Goal: Task Accomplishment & Management: Complete application form

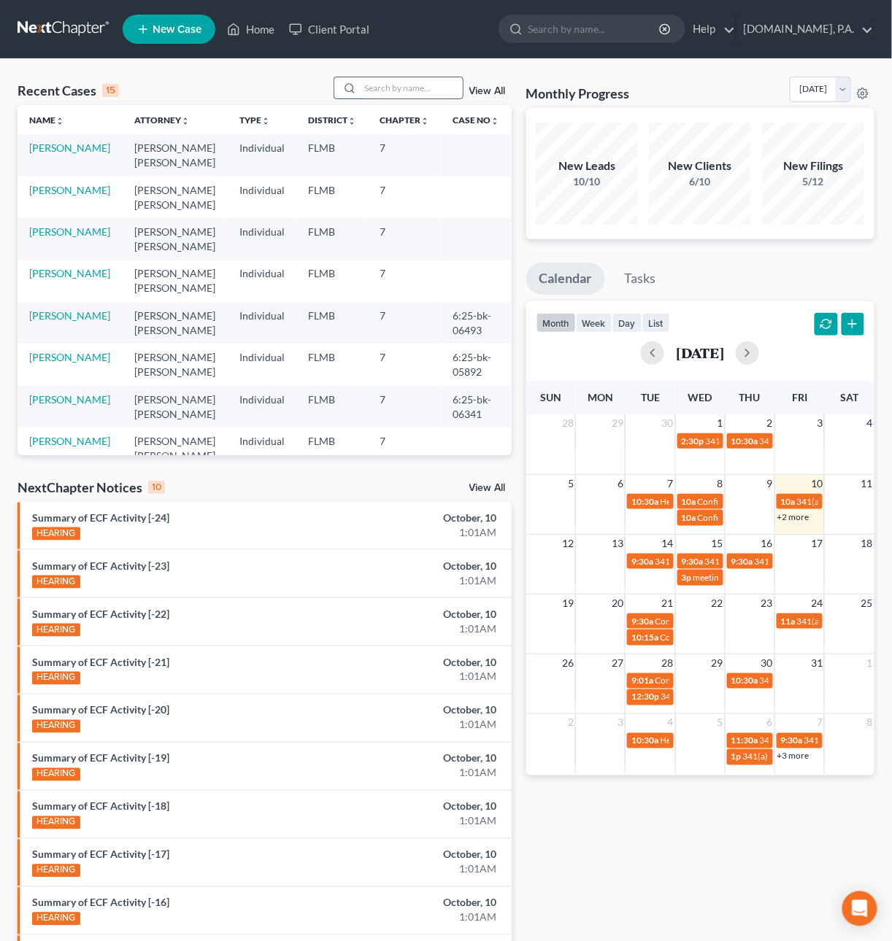
click at [390, 87] on input "search" at bounding box center [412, 87] width 102 height 21
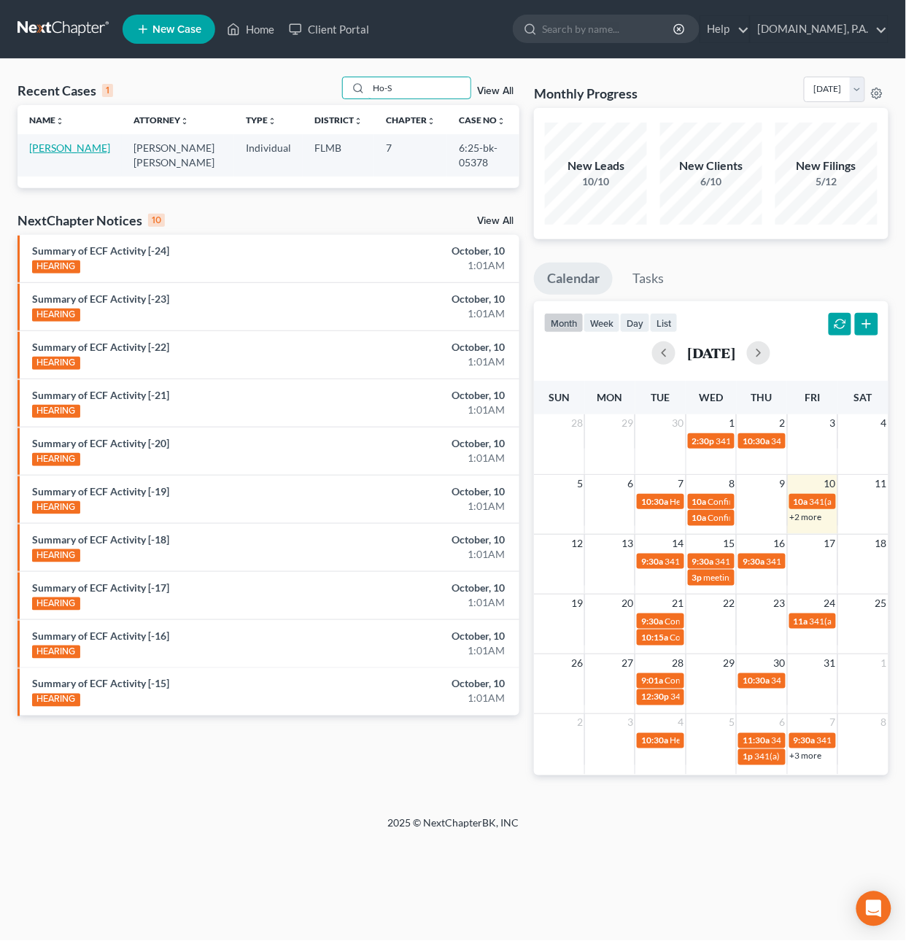
type input "Ho-S"
click at [56, 146] on link "[PERSON_NAME]" at bounding box center [69, 148] width 81 height 12
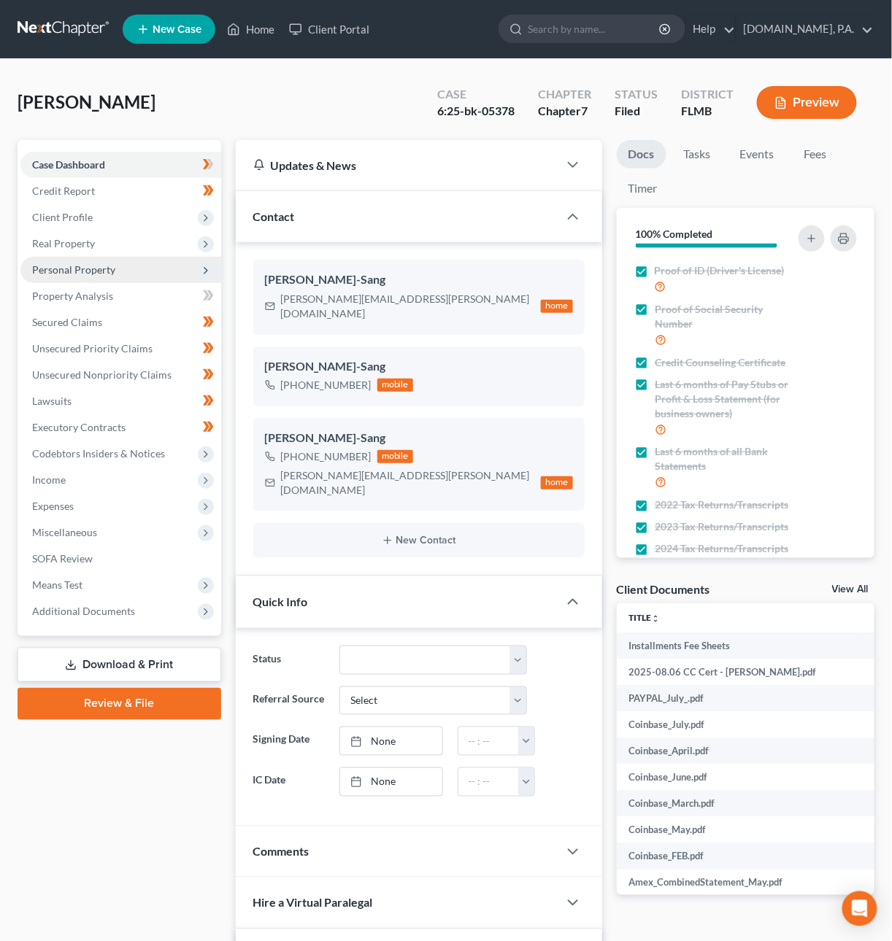
click at [72, 271] on span "Personal Property" at bounding box center [73, 269] width 83 height 12
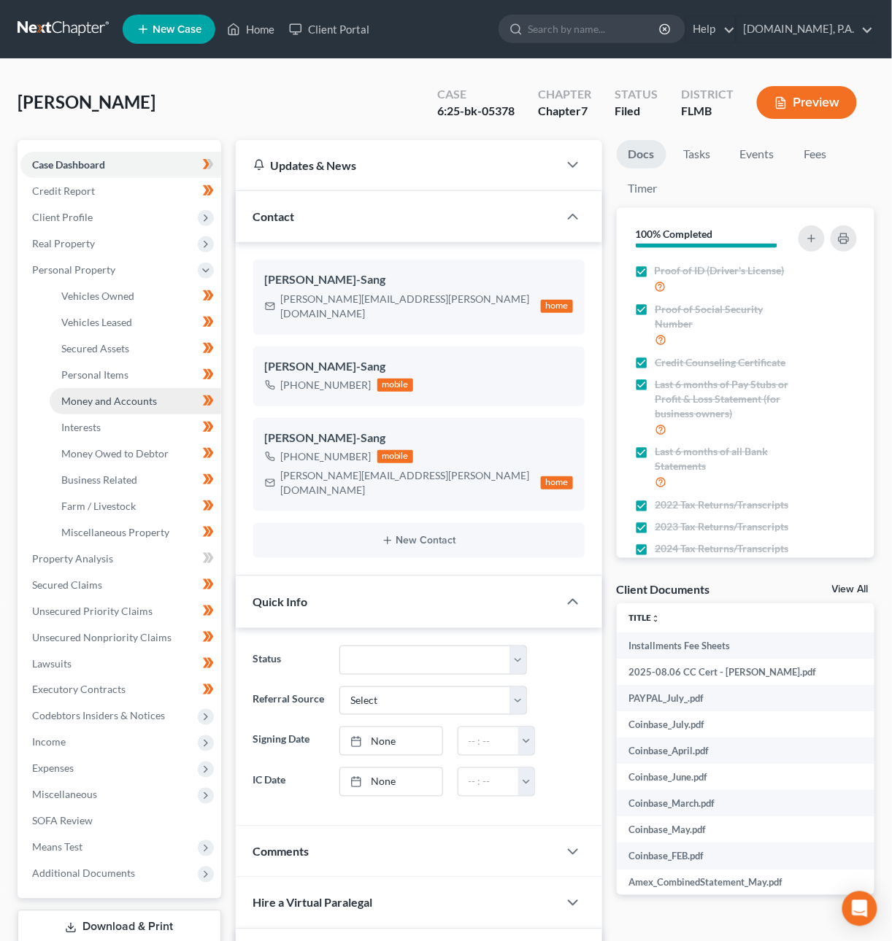
click at [107, 401] on span "Money and Accounts" at bounding box center [109, 401] width 96 height 12
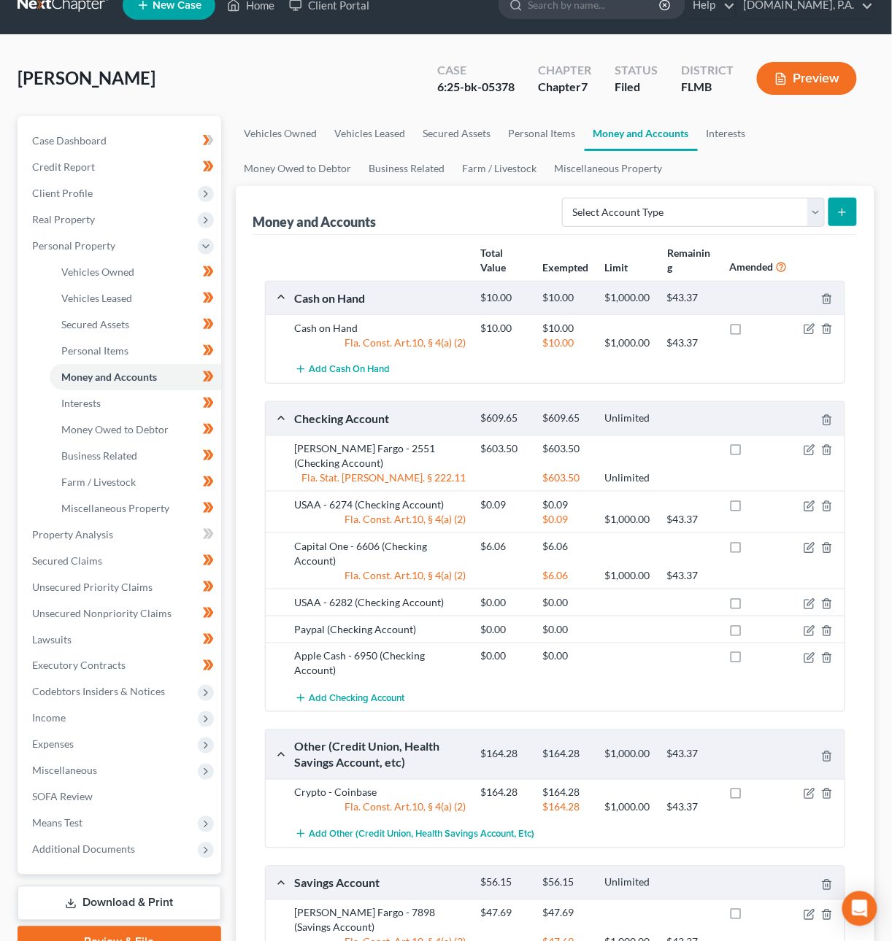
scroll to position [90, 0]
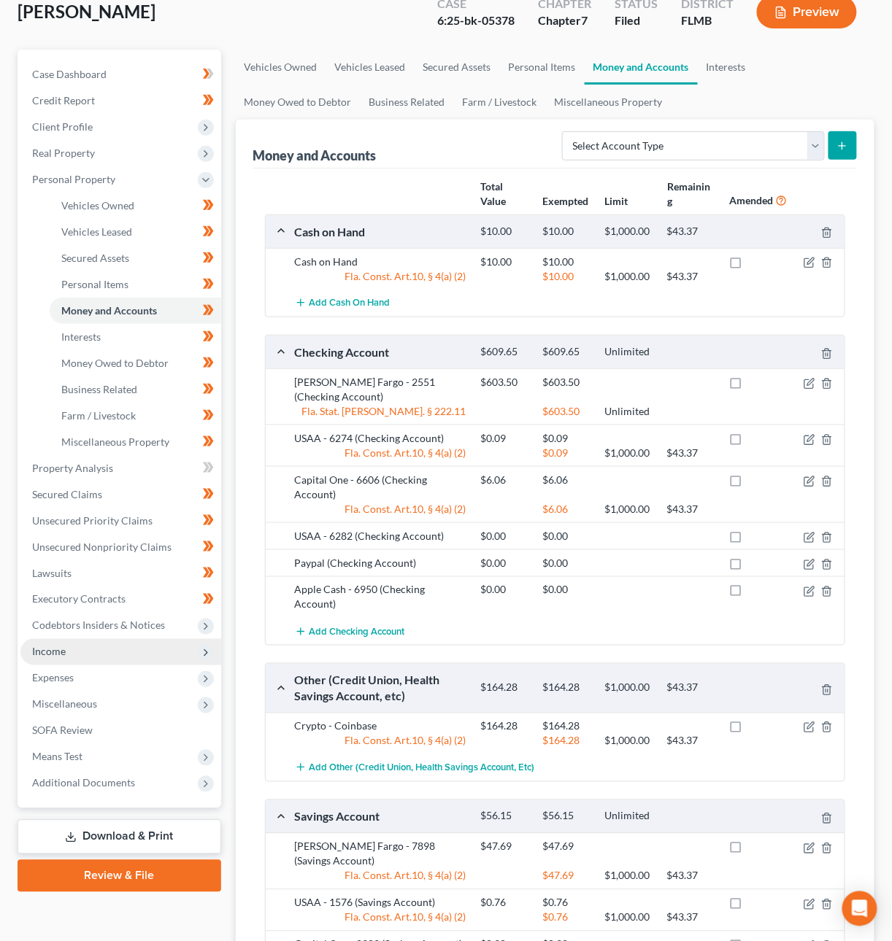
click at [58, 652] on span "Income" at bounding box center [49, 652] width 34 height 12
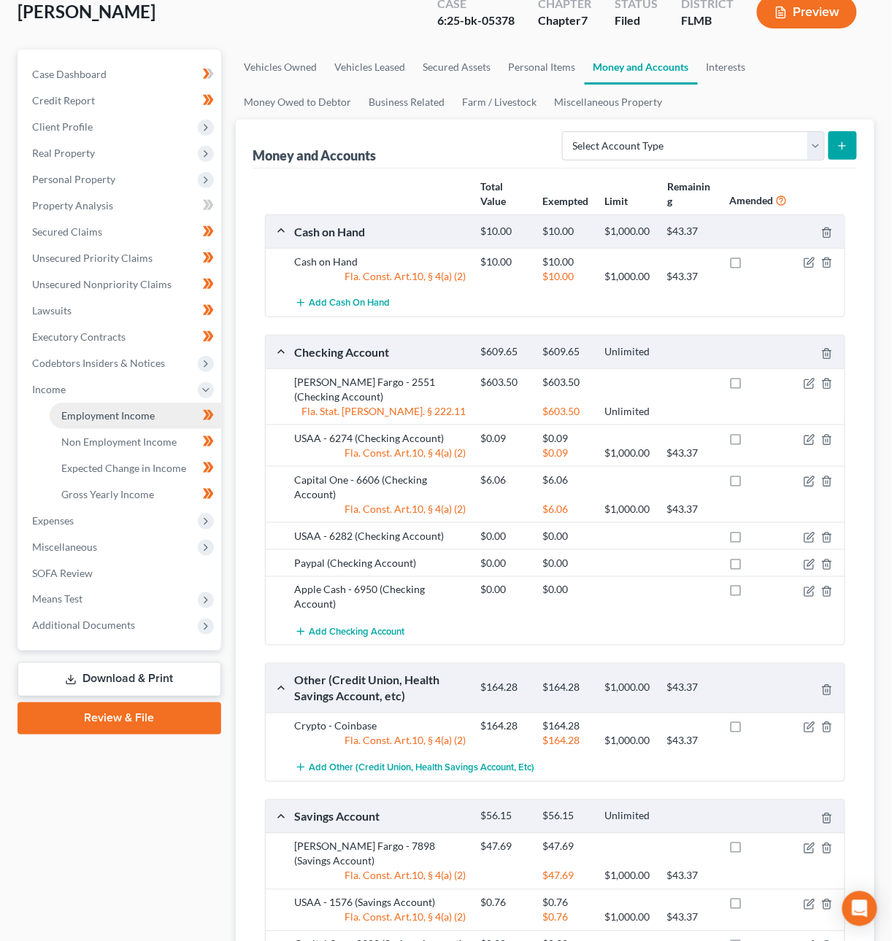
click at [123, 423] on link "Employment Income" at bounding box center [136, 416] width 172 height 26
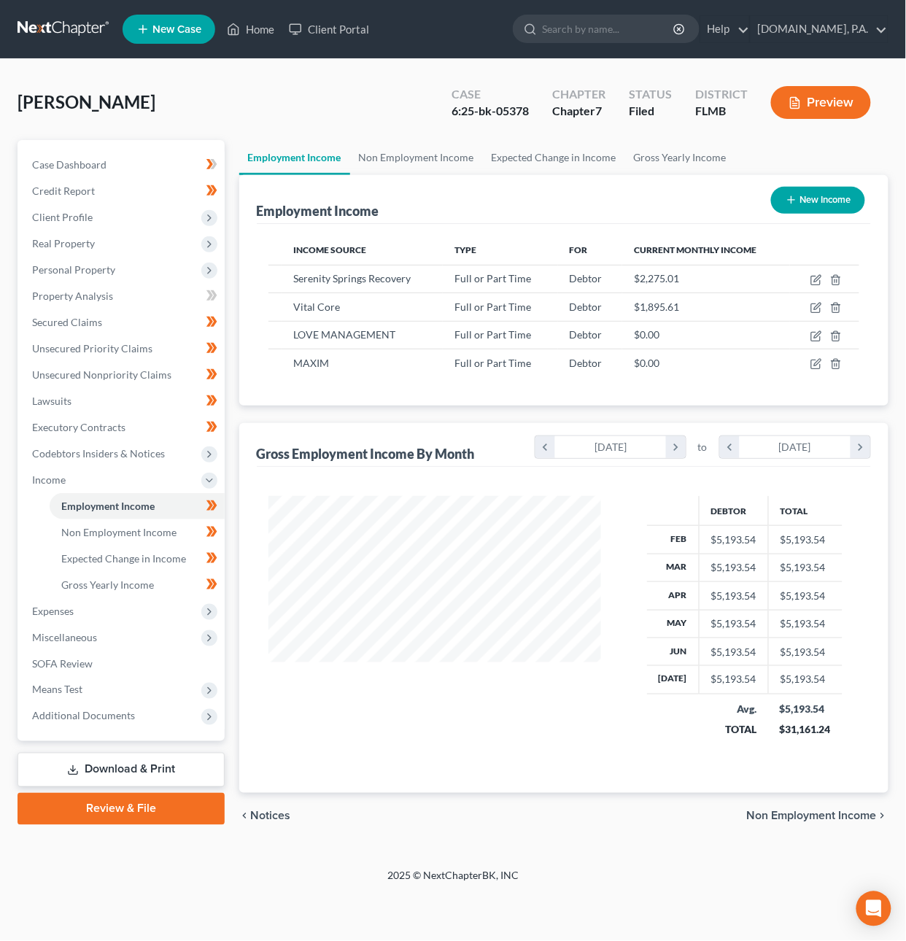
scroll to position [263, 363]
click at [63, 29] on link at bounding box center [64, 29] width 93 height 26
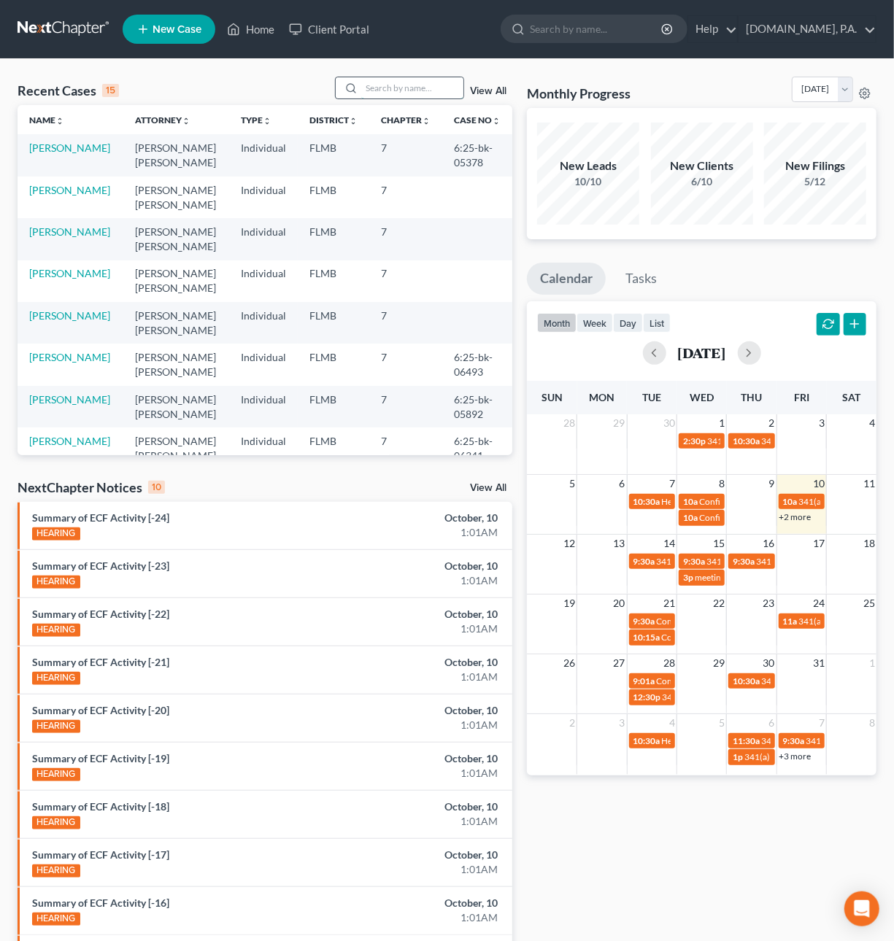
click at [427, 93] on input "search" at bounding box center [412, 87] width 102 height 21
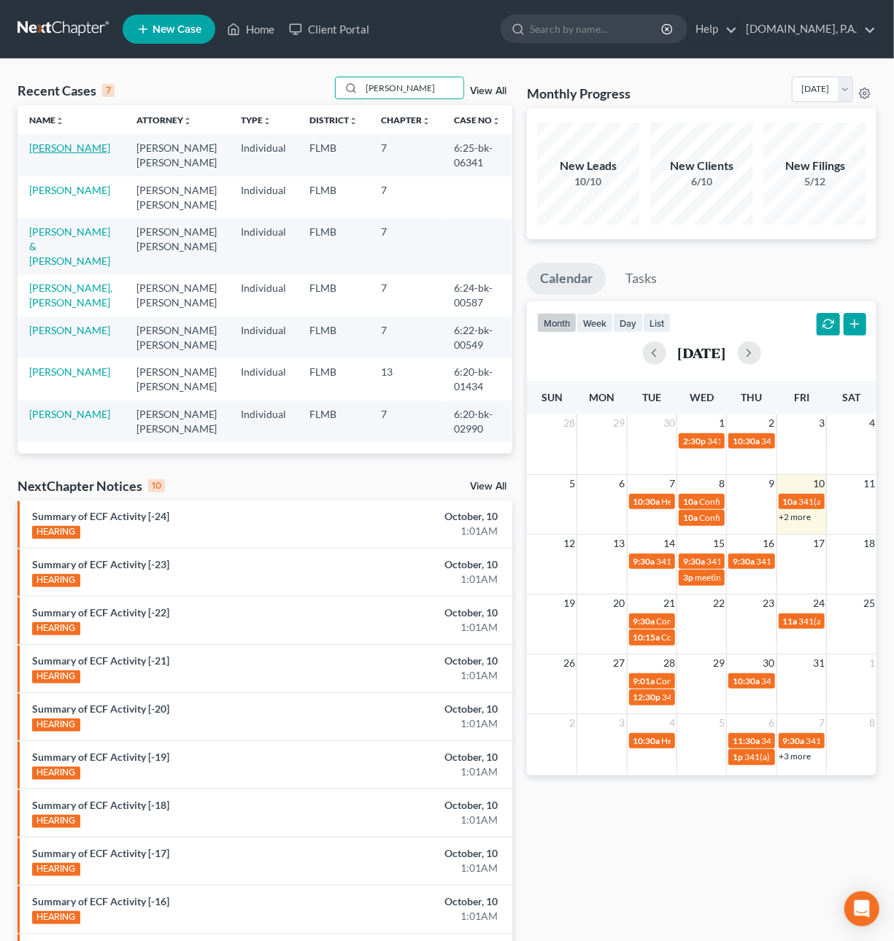
type input "Jackson"
click at [63, 145] on link "[PERSON_NAME]" at bounding box center [69, 148] width 81 height 12
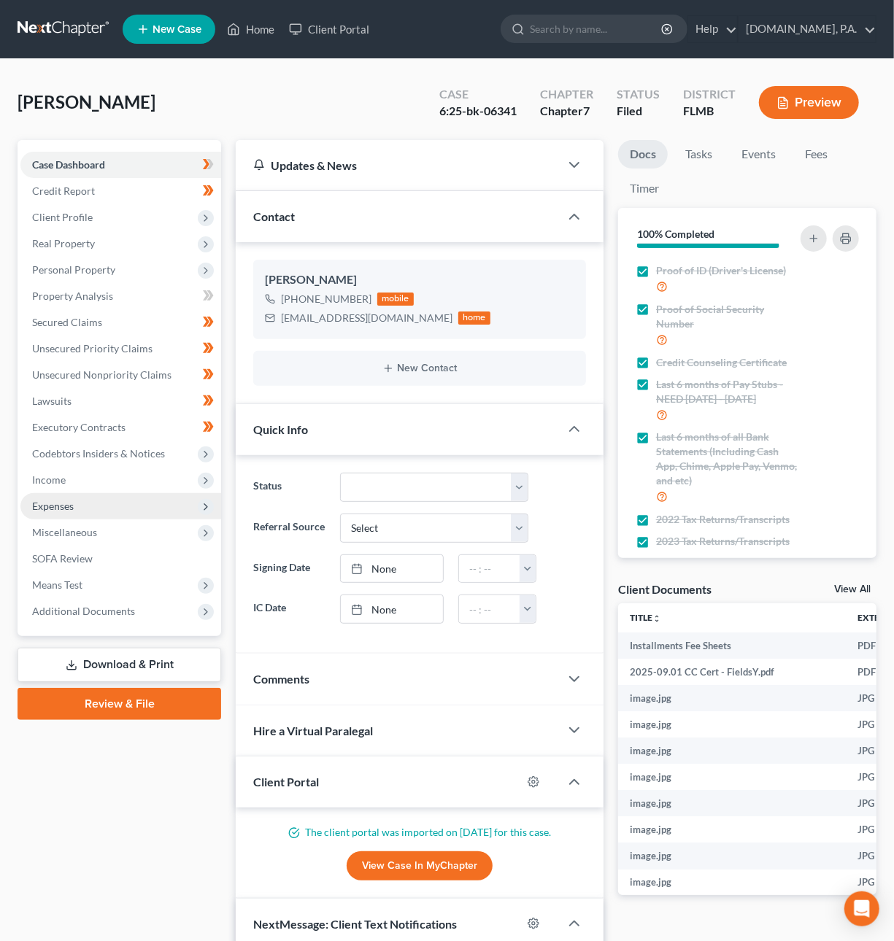
click at [63, 500] on span "Expenses" at bounding box center [53, 506] width 42 height 12
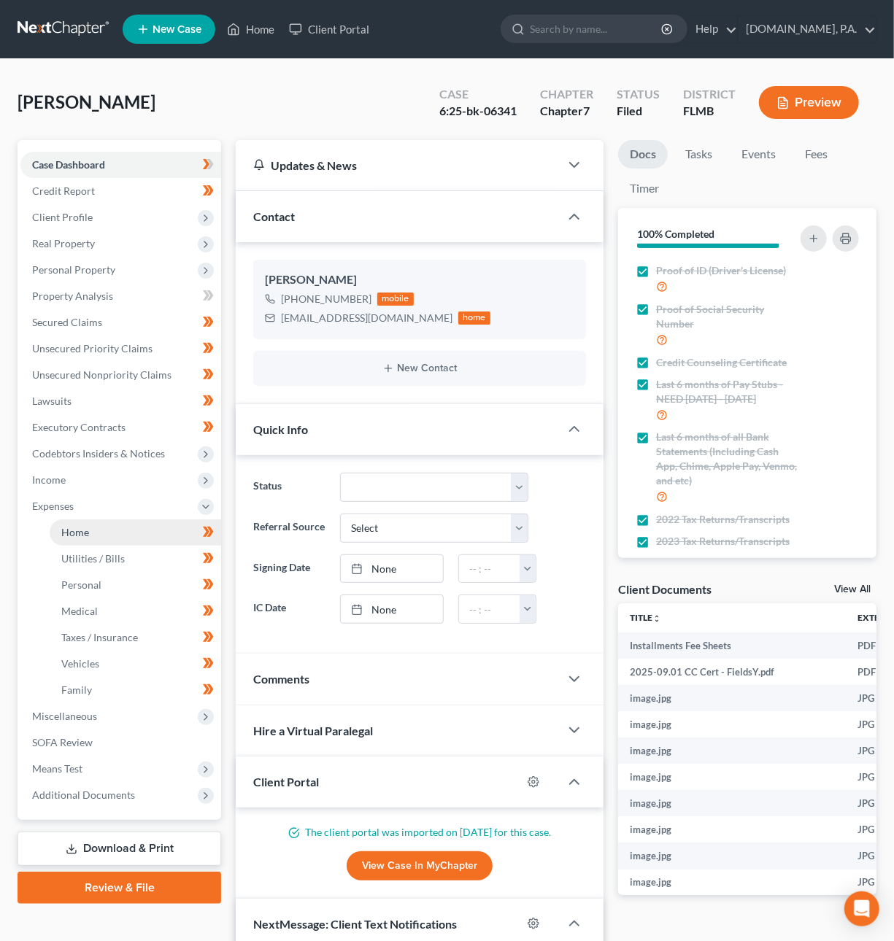
click at [88, 532] on link "Home" at bounding box center [136, 533] width 172 height 26
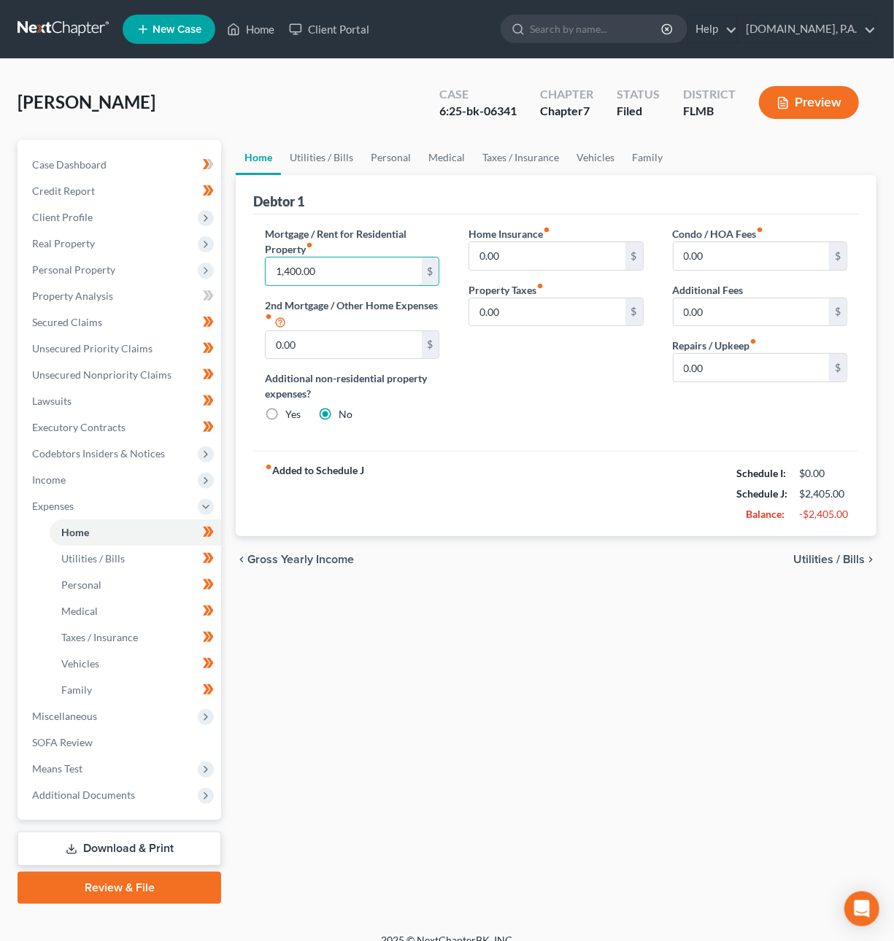
drag, startPoint x: 338, startPoint y: 274, endPoint x: 248, endPoint y: 263, distance: 90.5
click at [248, 262] on div "Debtor 1 Mortgage / Rent for Residential Property fiber_manual_record 1,400.00 …" at bounding box center [556, 356] width 641 height 362
type input "1,500.00"
click at [811, 554] on span "Utilities / Bills" at bounding box center [829, 560] width 72 height 12
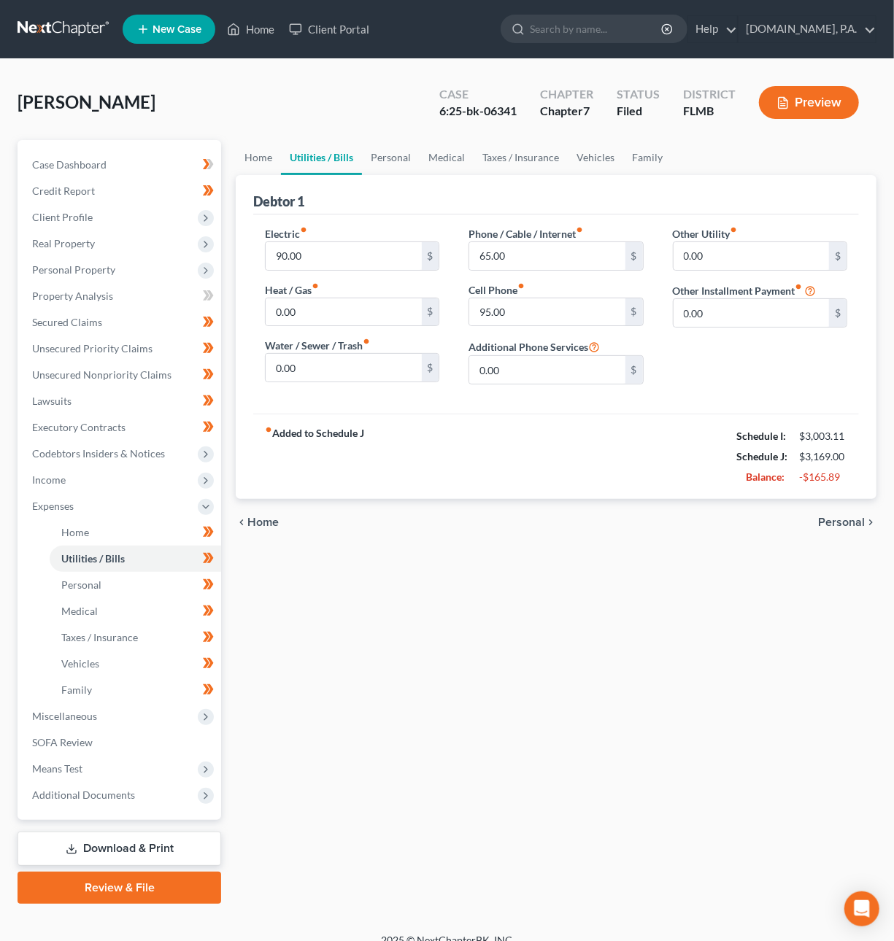
click at [835, 523] on span "Personal" at bounding box center [841, 523] width 47 height 12
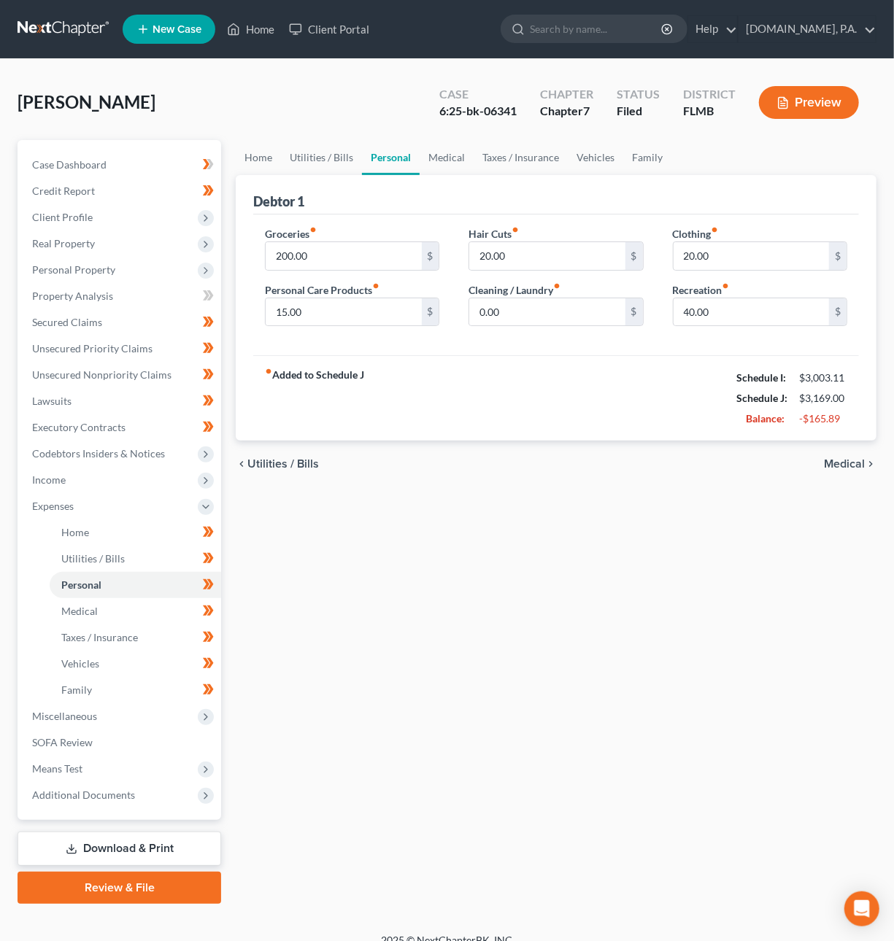
click at [844, 463] on span "Medical" at bounding box center [844, 464] width 41 height 12
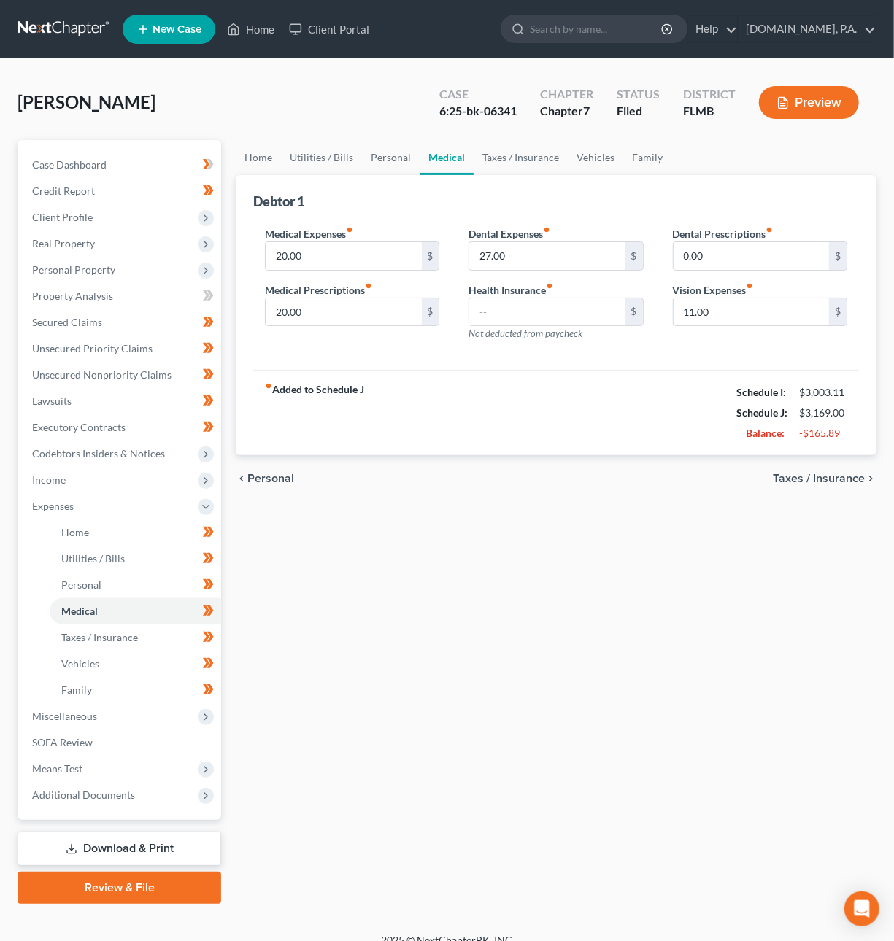
click at [841, 481] on span "Taxes / Insurance" at bounding box center [819, 479] width 92 height 12
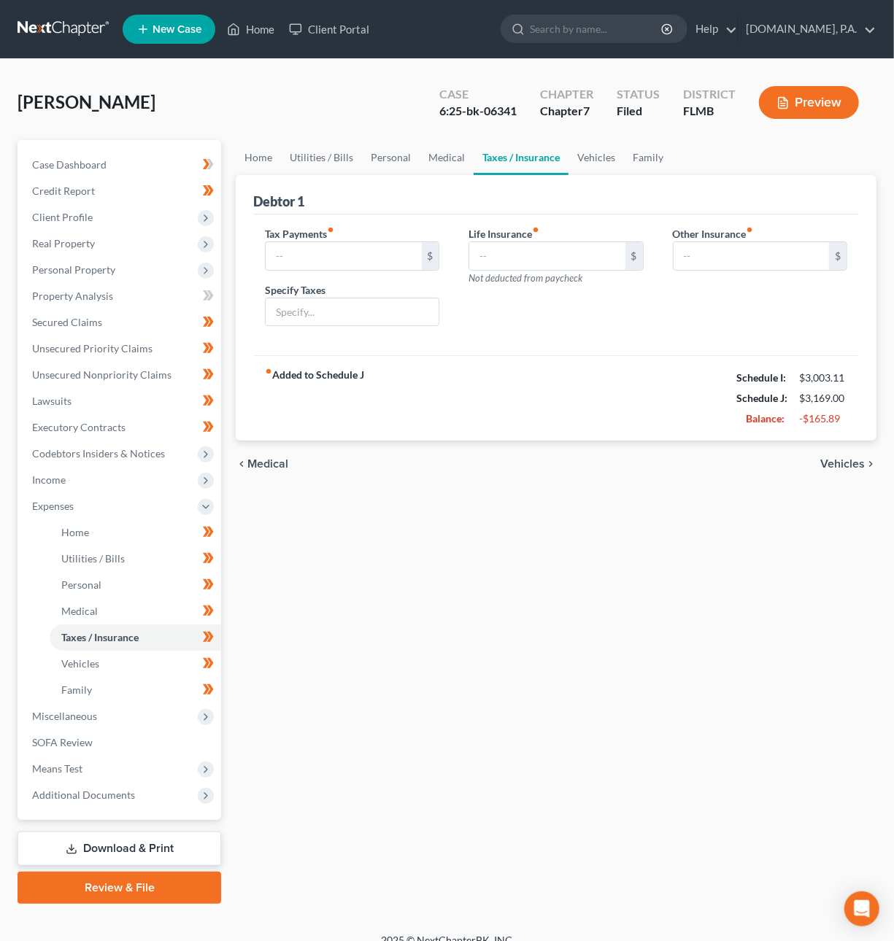
click at [840, 463] on span "Vehicles" at bounding box center [842, 464] width 45 height 12
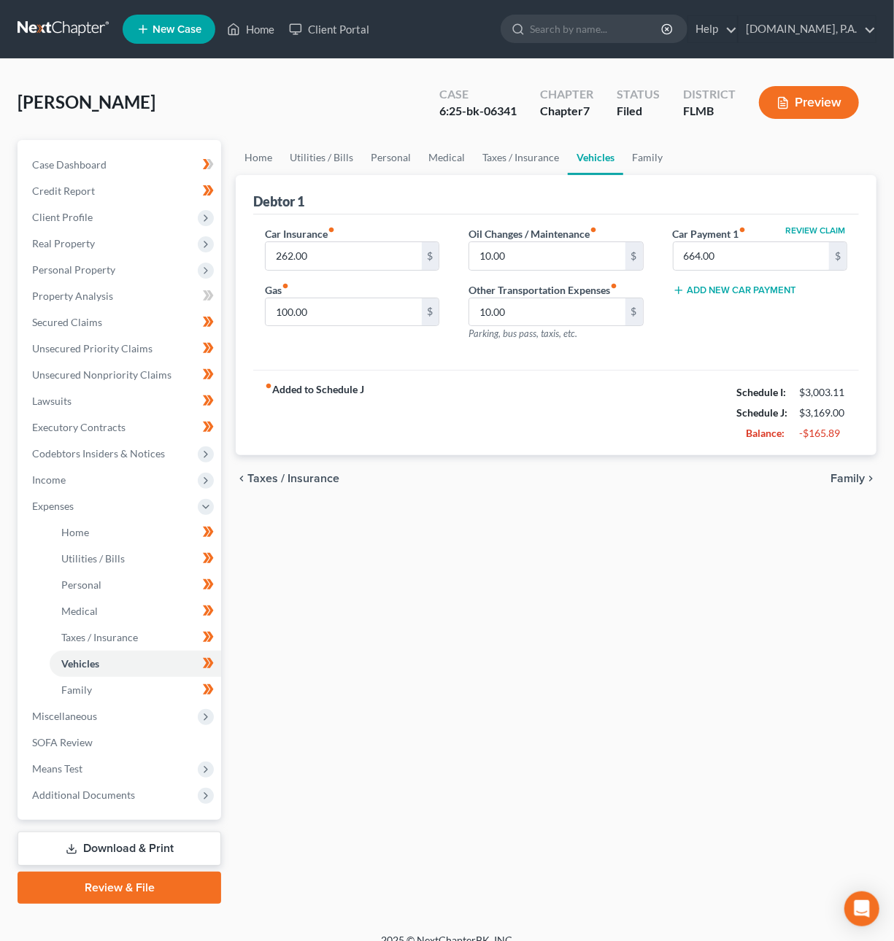
click at [847, 479] on span "Family" at bounding box center [848, 479] width 34 height 12
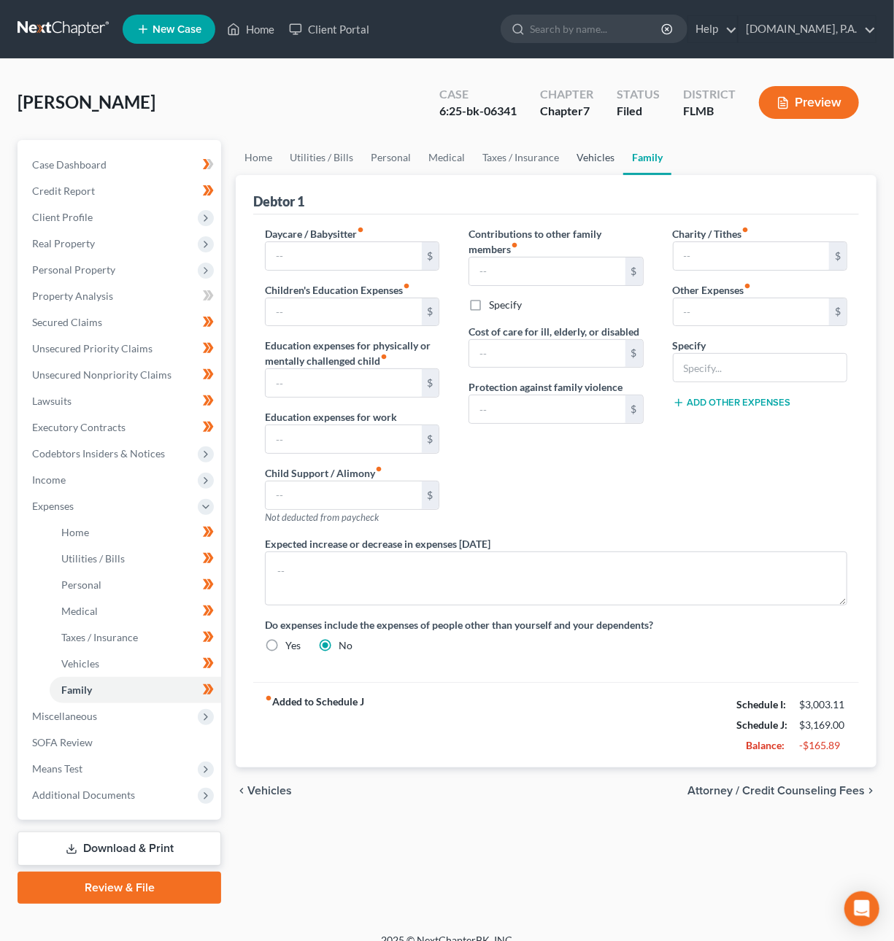
click at [584, 156] on link "Vehicles" at bounding box center [595, 157] width 55 height 35
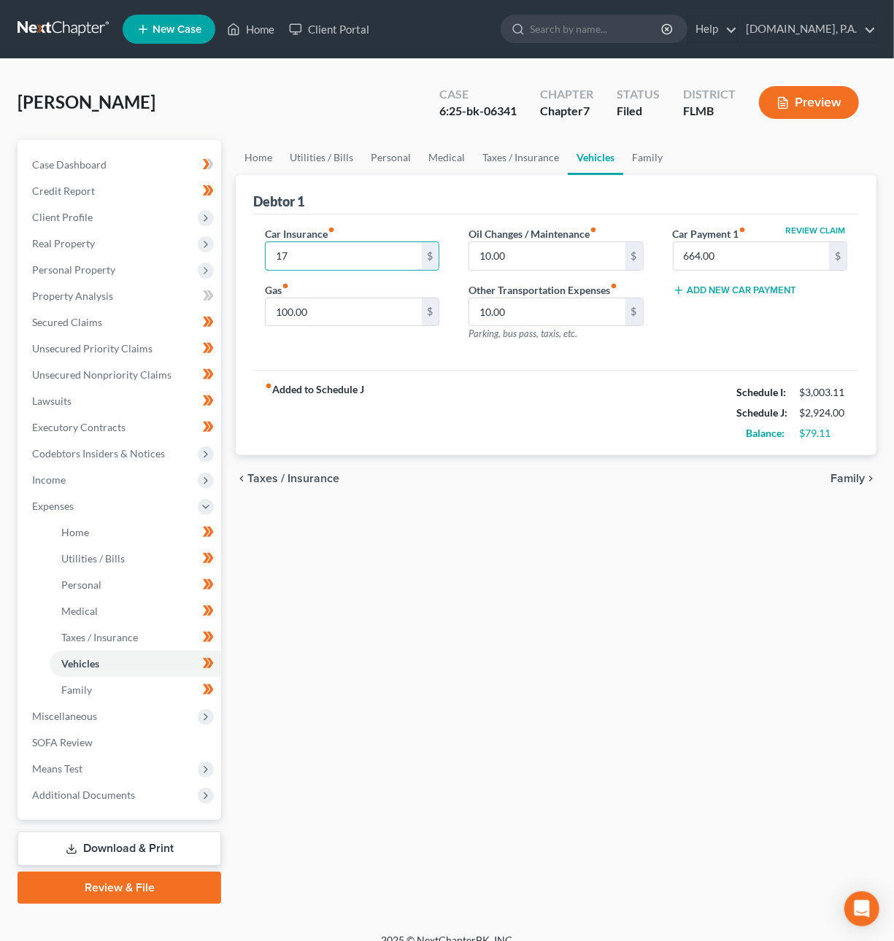
type input "1"
type input "262.00"
click at [328, 317] on input "100.00" at bounding box center [343, 312] width 155 height 28
type input "80"
click at [515, 317] on input "10.00" at bounding box center [546, 312] width 155 height 28
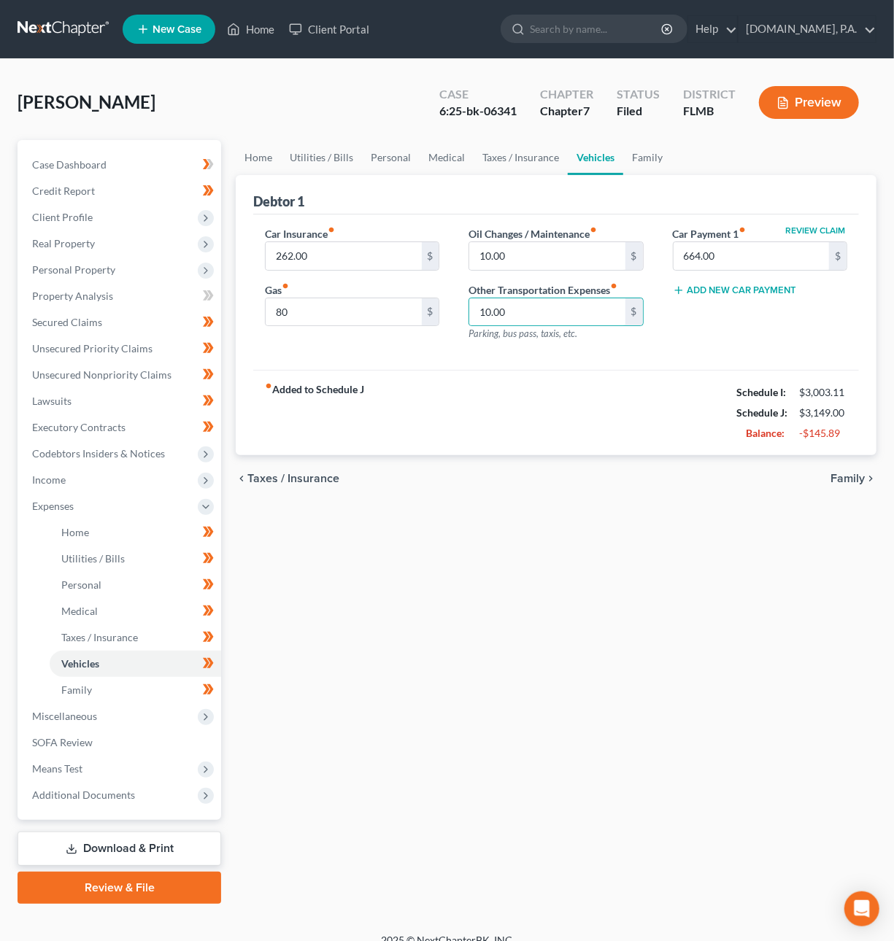
click at [318, 474] on span "Taxes / Insurance" at bounding box center [293, 479] width 92 height 12
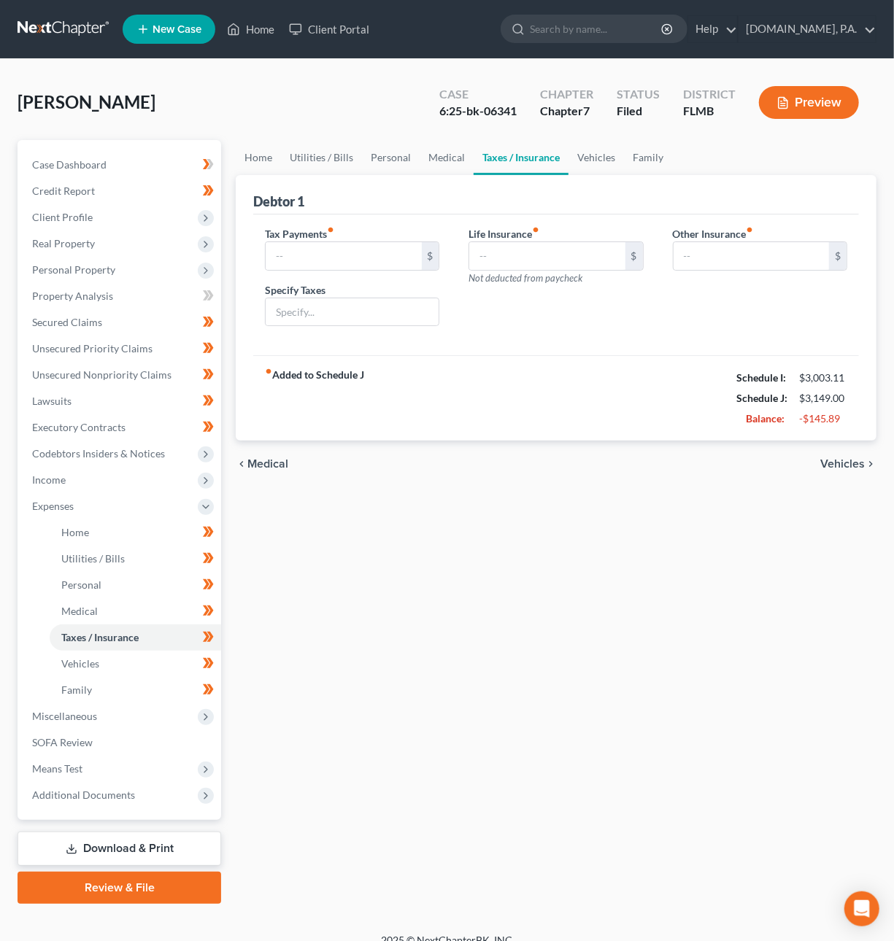
click at [257, 463] on span "Medical" at bounding box center [267, 464] width 41 height 12
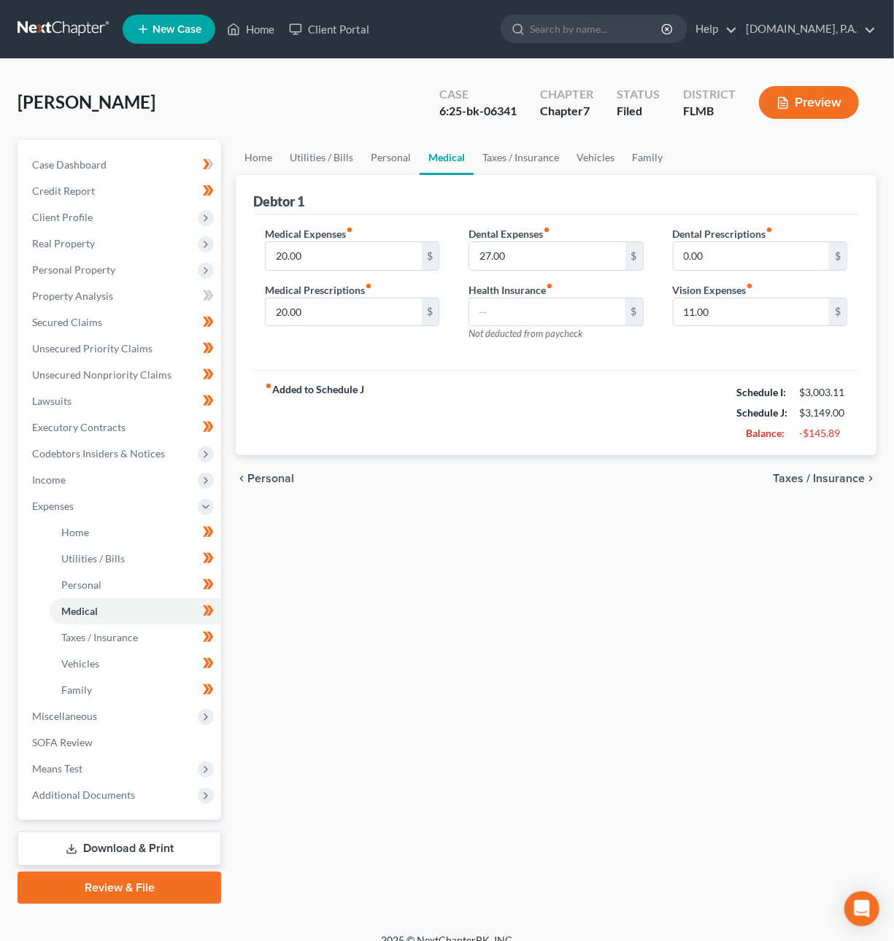
click at [260, 475] on span "Personal" at bounding box center [270, 479] width 47 height 12
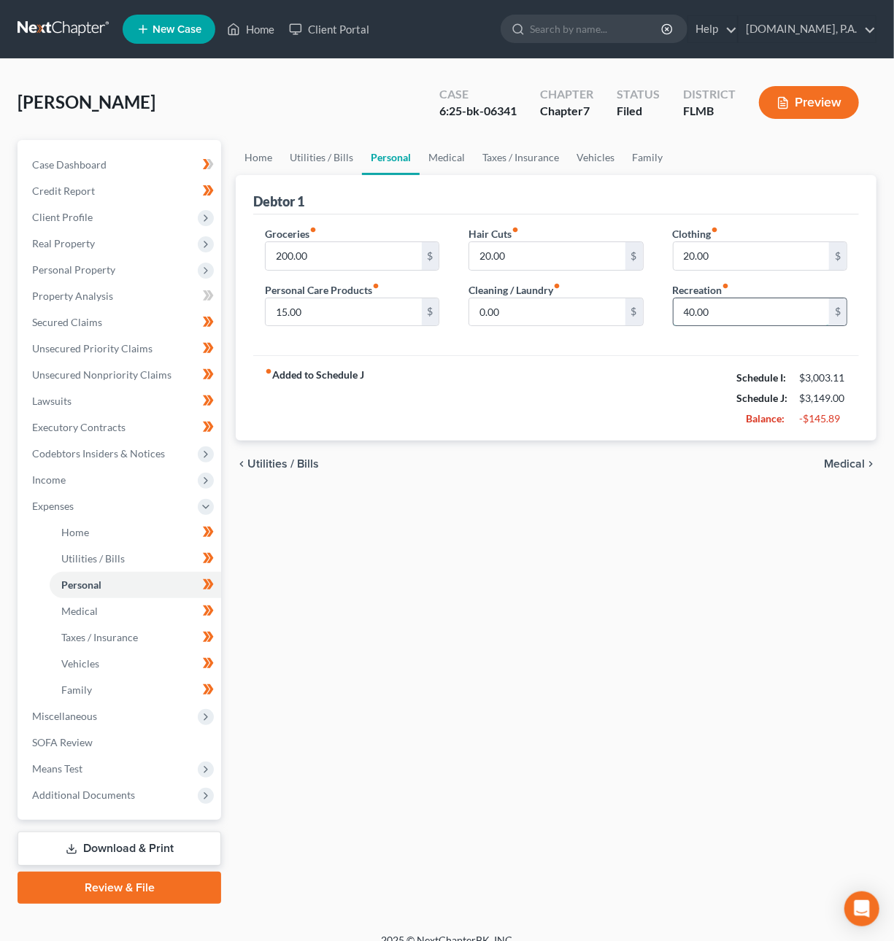
click at [714, 311] on input "40.00" at bounding box center [751, 312] width 155 height 28
type input "20"
click at [263, 469] on span "Utilities / Bills" at bounding box center [283, 464] width 72 height 12
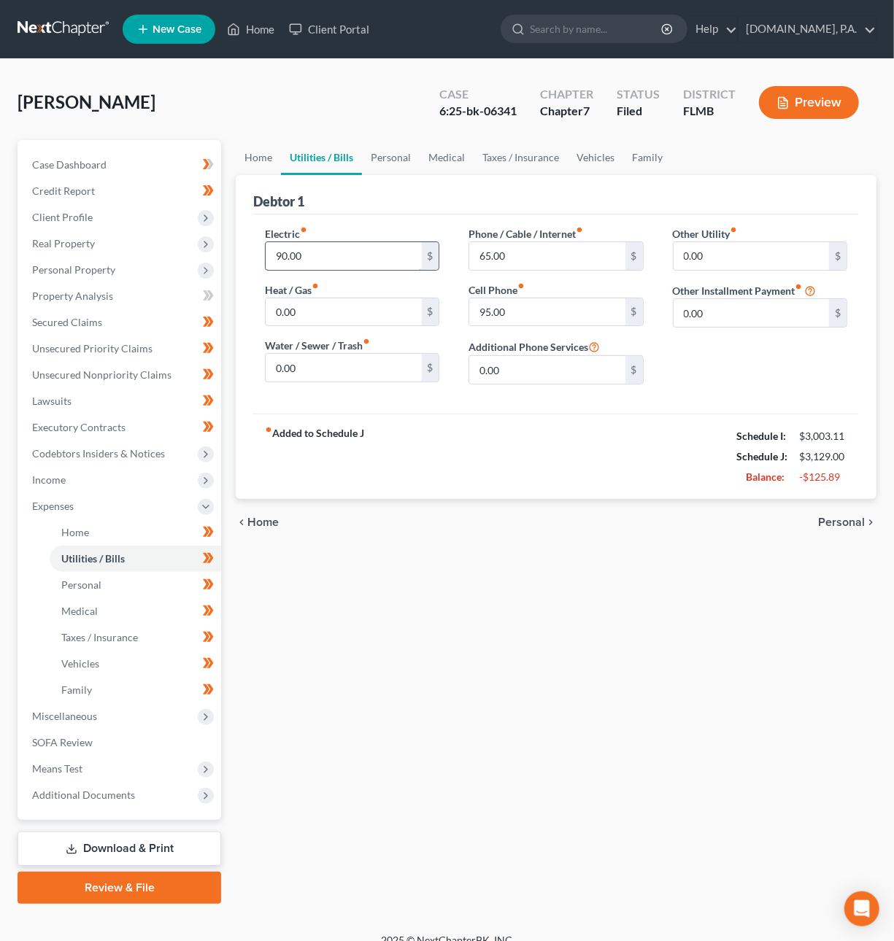
click at [303, 255] on input "90.00" at bounding box center [343, 256] width 155 height 28
type input "87.92"
click at [841, 525] on span "Personal" at bounding box center [841, 523] width 47 height 12
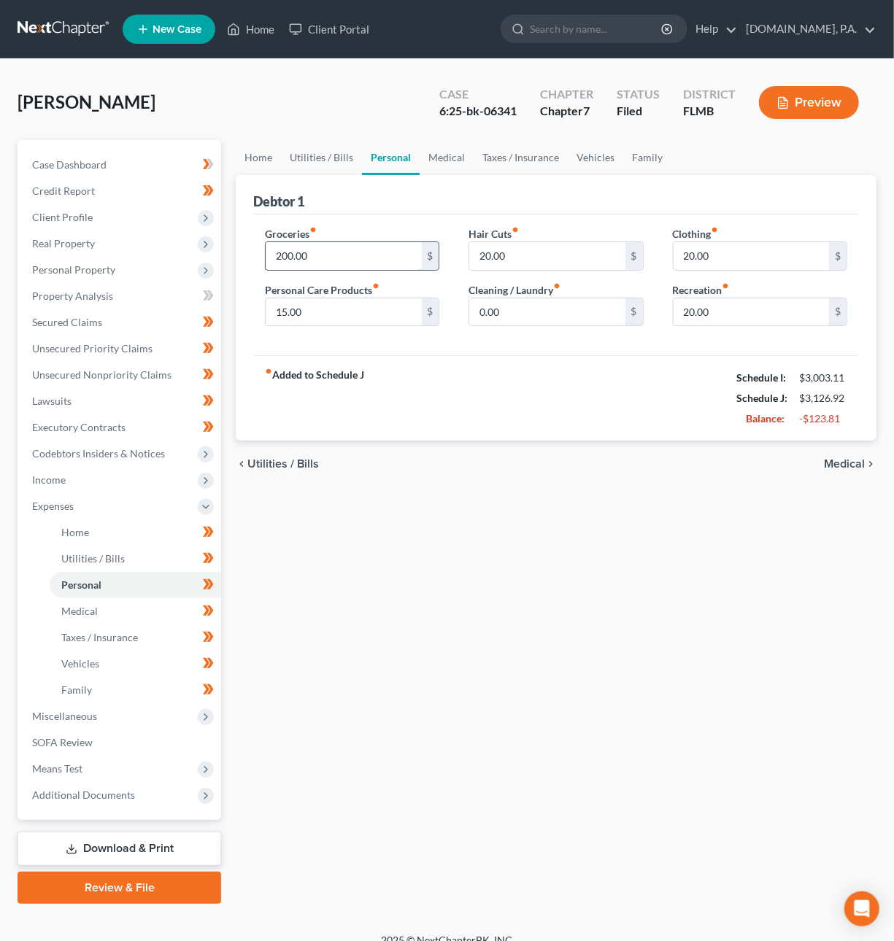
click at [323, 253] on input "200.00" at bounding box center [343, 256] width 155 height 28
type input "180"
click at [323, 312] on input "15.00" at bounding box center [343, 312] width 155 height 28
type input "10"
click at [493, 258] on input "20.00" at bounding box center [546, 256] width 155 height 28
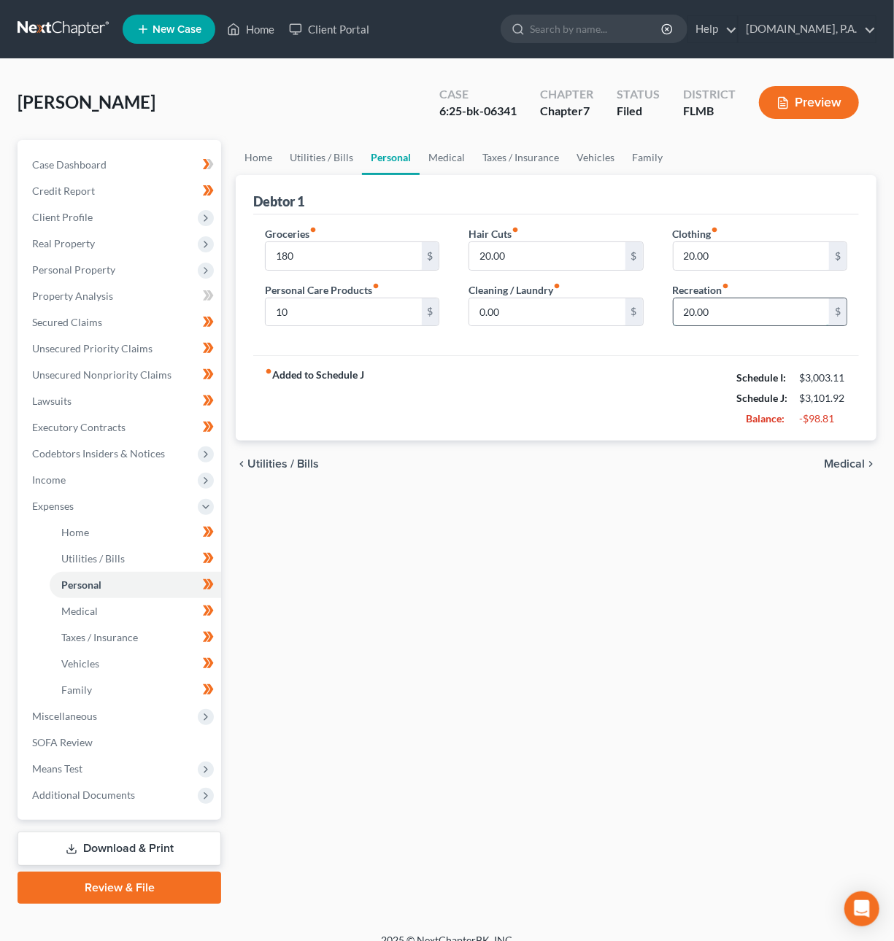
click at [694, 317] on input "20.00" at bounding box center [751, 312] width 155 height 28
click at [525, 257] on input "20.00" at bounding box center [546, 256] width 155 height 28
type input "10"
click at [853, 467] on span "Medical" at bounding box center [844, 464] width 41 height 12
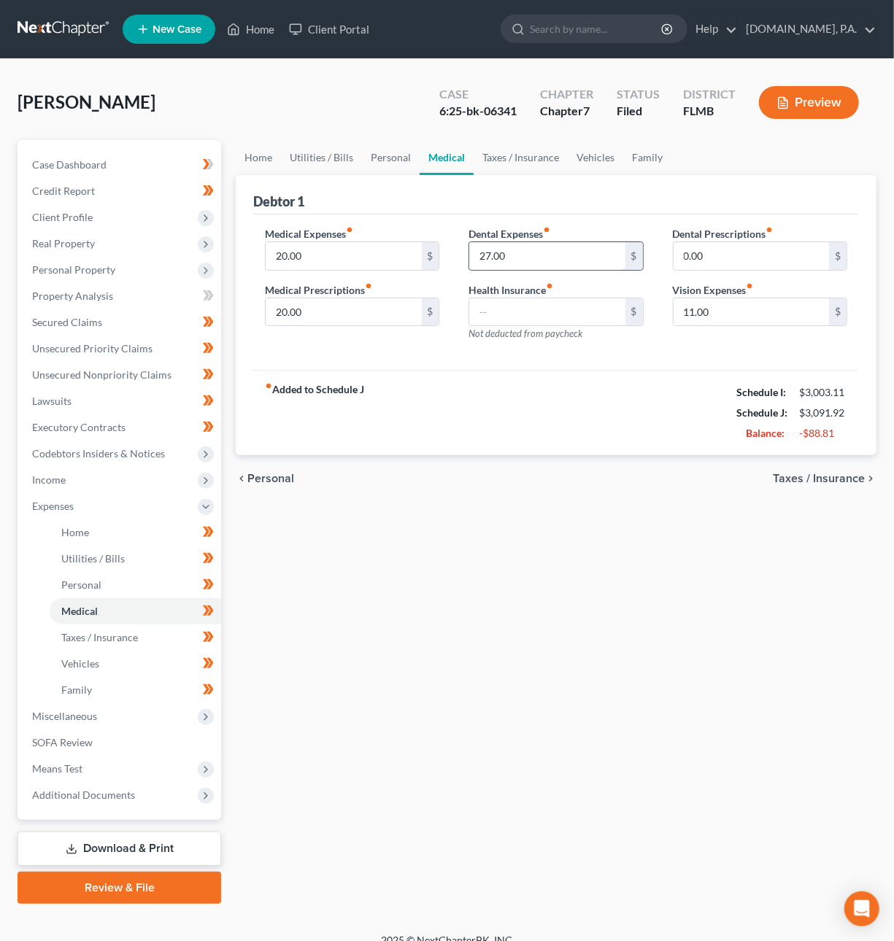
click at [498, 259] on input "27.00" at bounding box center [546, 256] width 155 height 28
click at [141, 852] on link "Download & Print" at bounding box center [120, 849] width 204 height 34
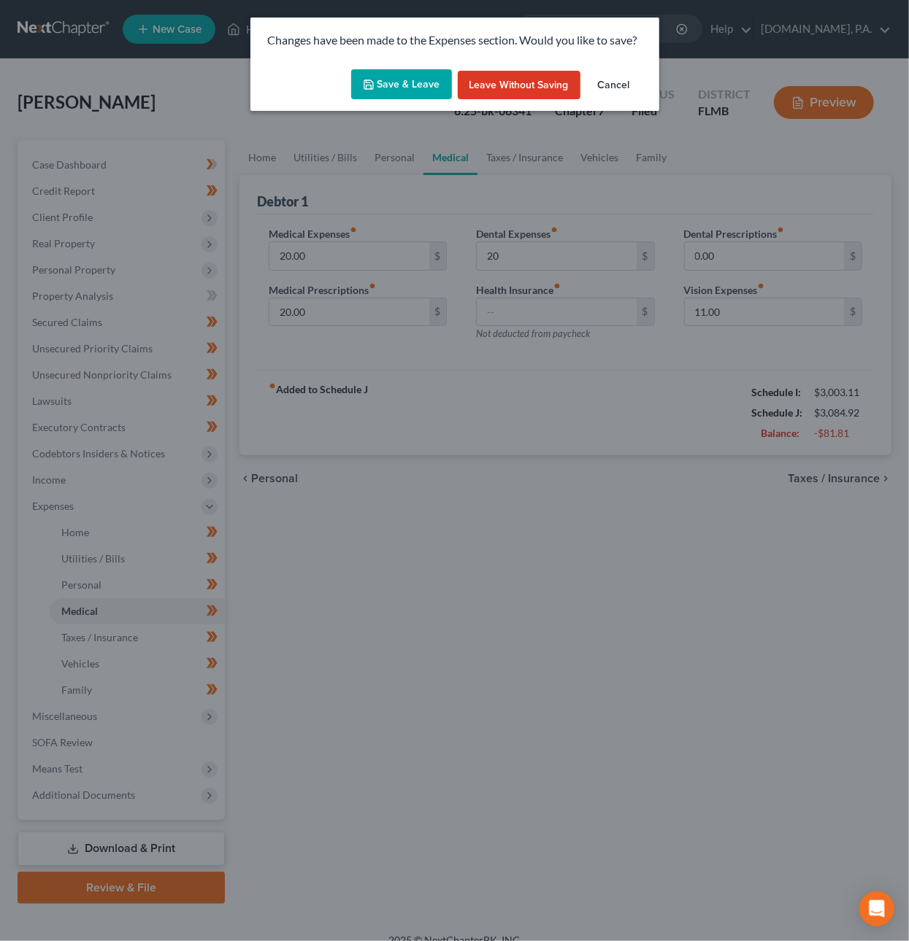
click at [424, 92] on button "Save & Leave" at bounding box center [401, 84] width 101 height 31
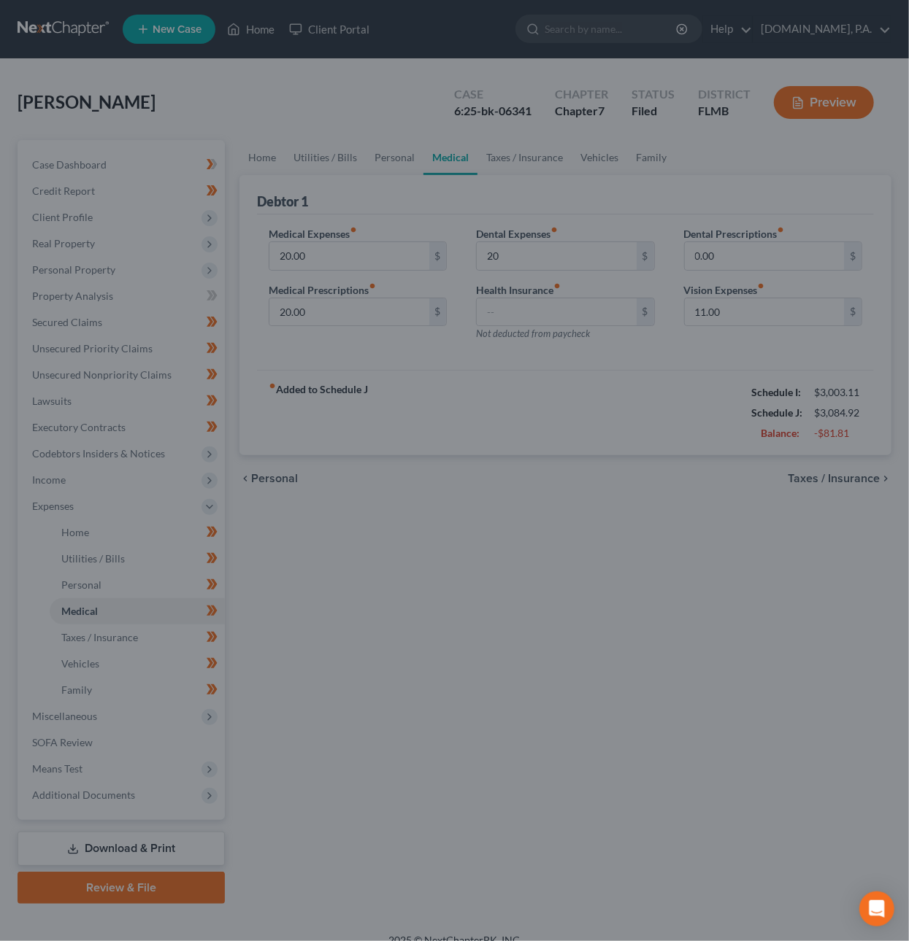
type input "20.00"
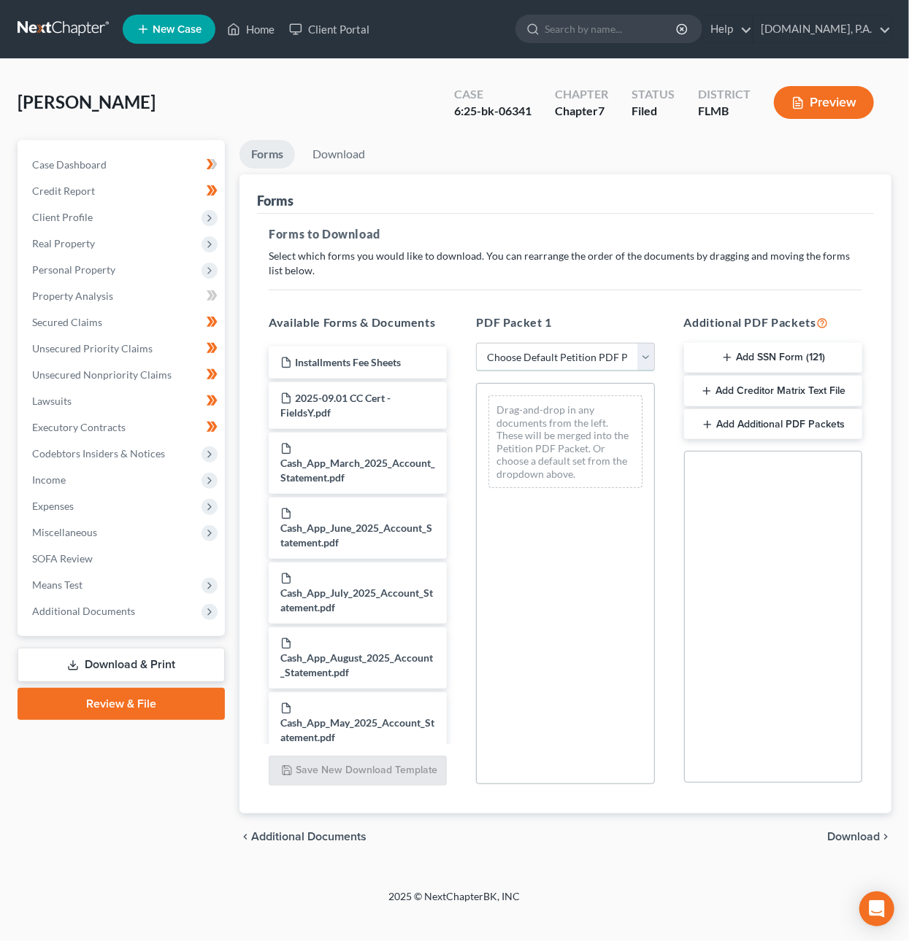
click at [543, 353] on select "Choose Default Petition PDF Packet Complete Bankruptcy Petition (all forms and …" at bounding box center [565, 357] width 178 height 29
select select "4"
click at [476, 343] on select "Choose Default Petition PDF Packet Complete Bankruptcy Petition (all forms and …" at bounding box center [565, 357] width 178 height 29
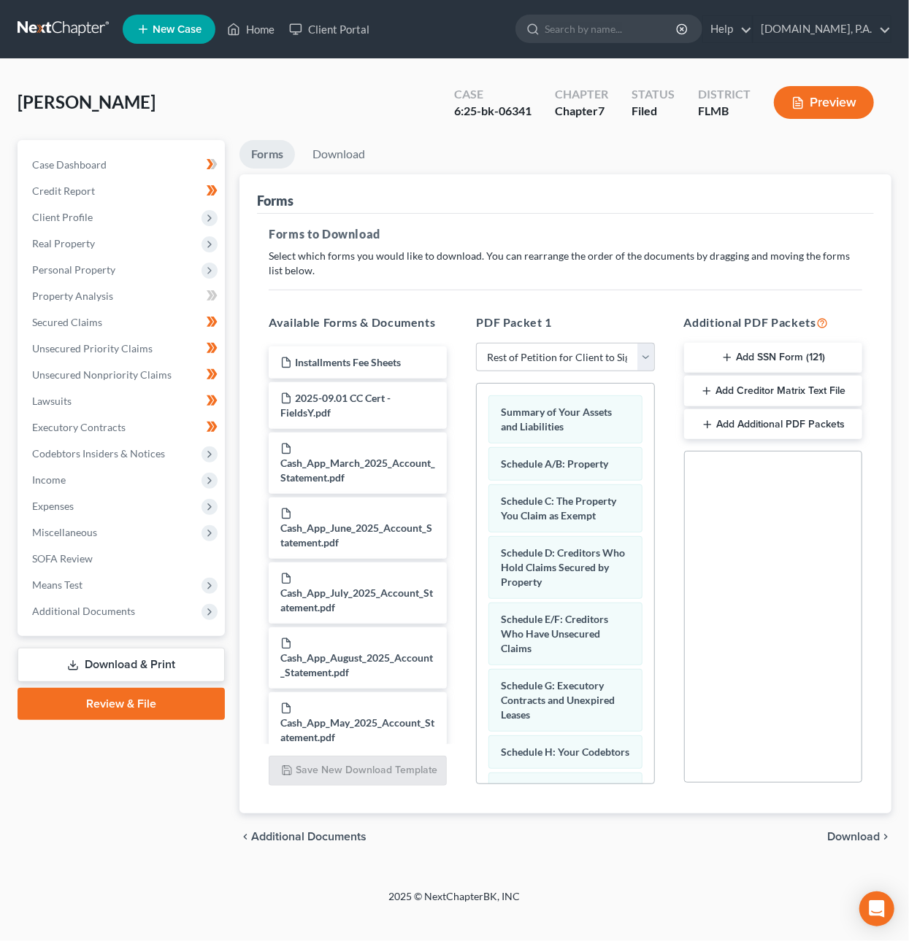
click at [841, 842] on span "Download" at bounding box center [853, 837] width 53 height 12
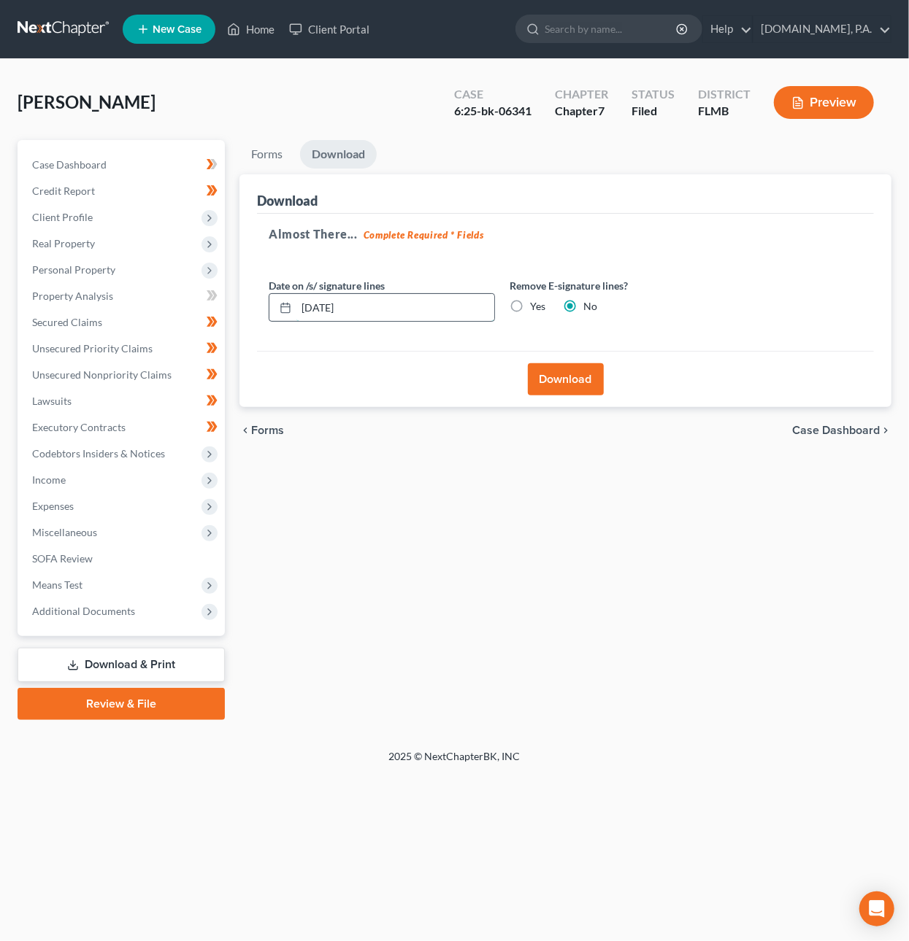
click at [331, 306] on input "[DATE]" at bounding box center [395, 308] width 198 height 28
drag, startPoint x: 331, startPoint y: 306, endPoint x: 321, endPoint y: 304, distance: 9.6
click at [321, 304] on input "[DATE]" at bounding box center [395, 308] width 198 height 28
type input "10/13/2025"
click at [582, 376] on button "Download" at bounding box center [566, 379] width 76 height 32
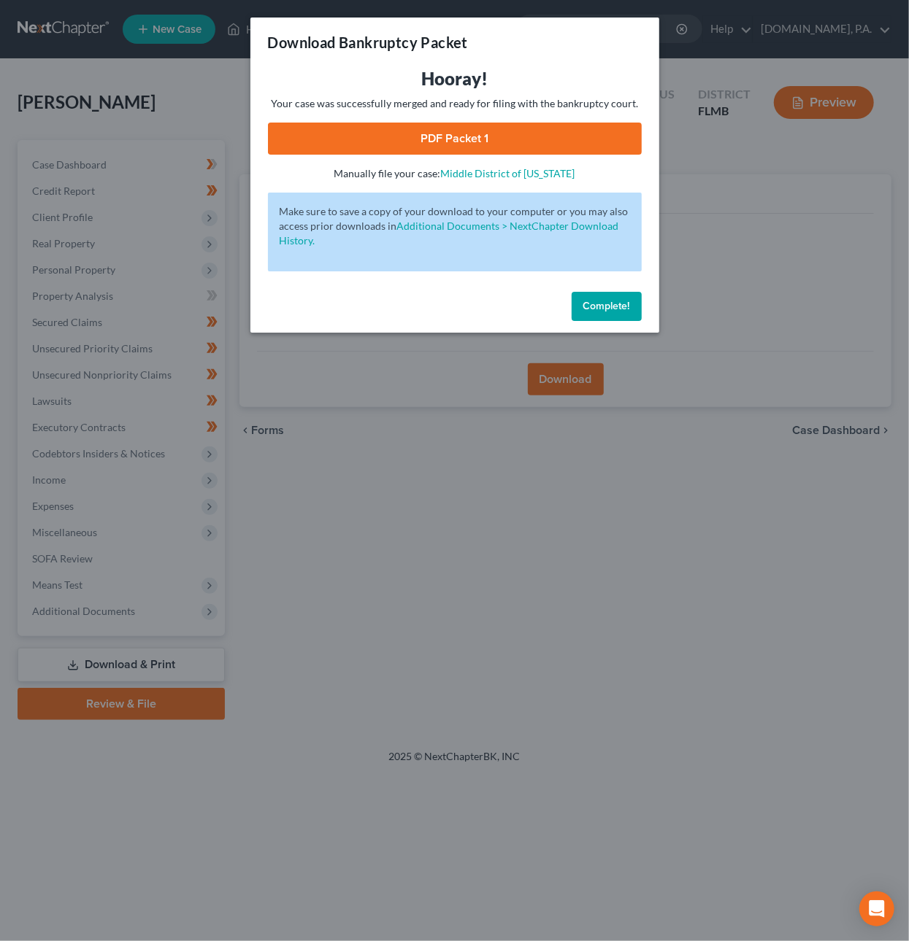
click at [520, 139] on link "PDF Packet 1" at bounding box center [455, 139] width 374 height 32
click at [614, 306] on span "Complete!" at bounding box center [606, 306] width 47 height 12
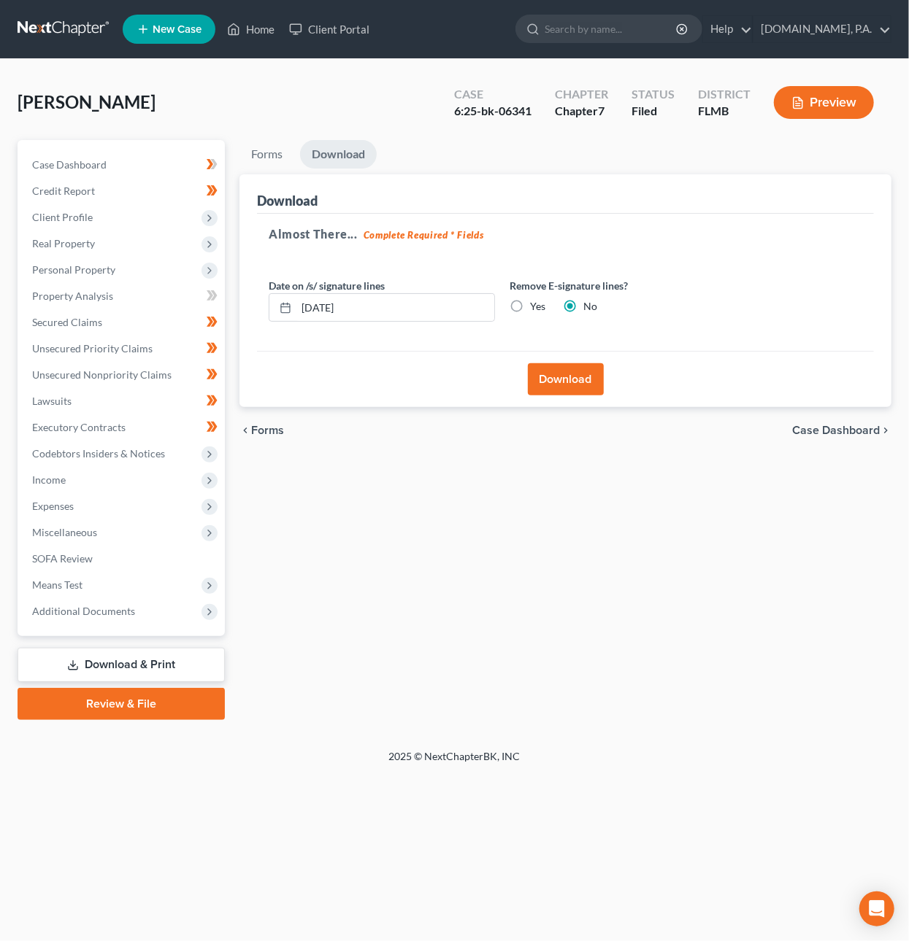
click at [60, 28] on link at bounding box center [64, 29] width 93 height 26
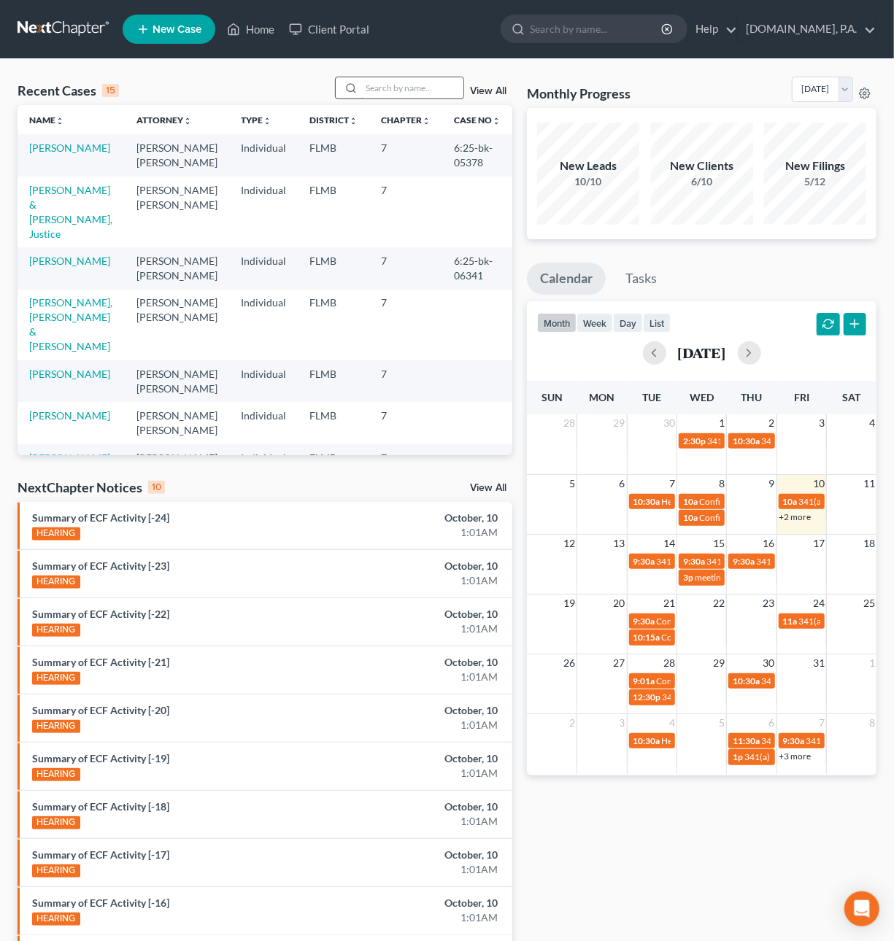
click at [384, 90] on input "search" at bounding box center [412, 87] width 102 height 21
click at [38, 319] on link "[PERSON_NAME], [PERSON_NAME] & [PERSON_NAME]" at bounding box center [70, 324] width 83 height 56
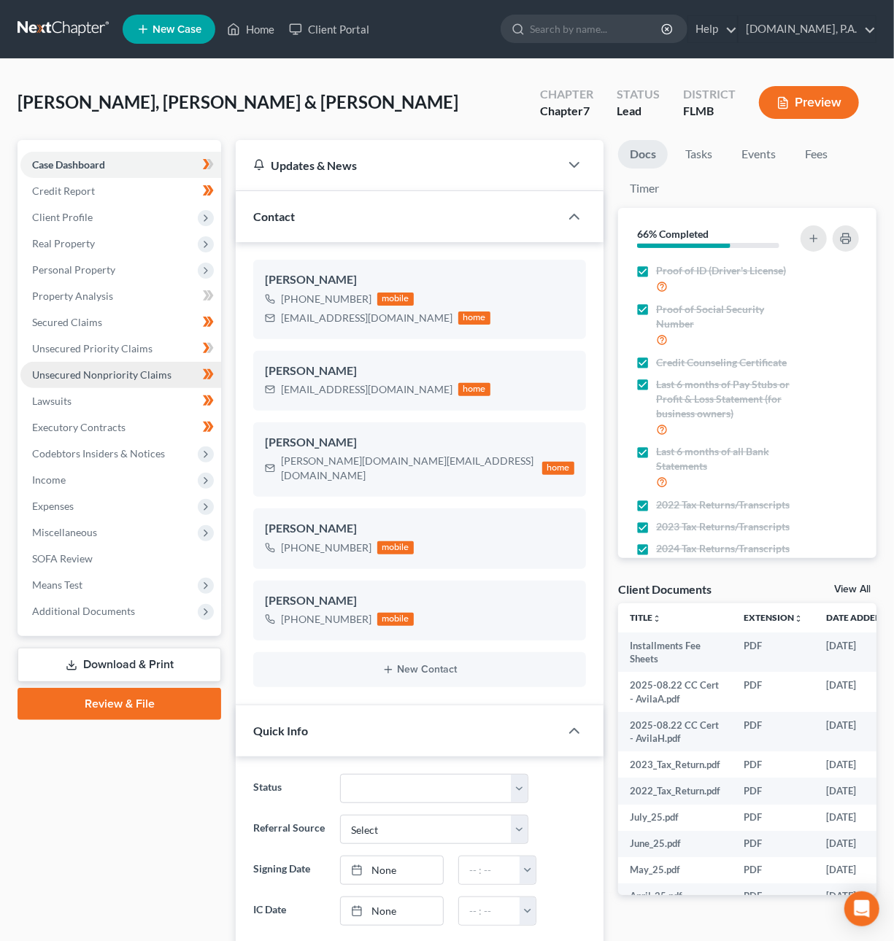
click at [73, 372] on span "Unsecured Nonpriority Claims" at bounding box center [101, 375] width 139 height 12
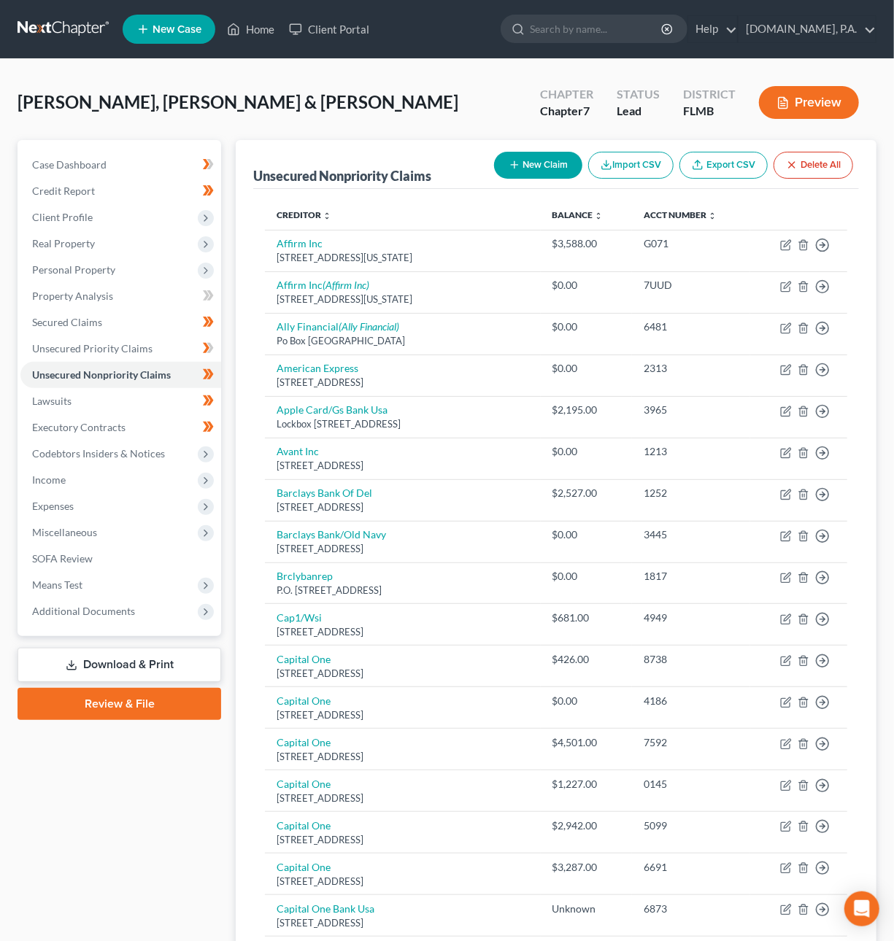
click at [546, 161] on button "New Claim" at bounding box center [538, 165] width 88 height 27
select select "2"
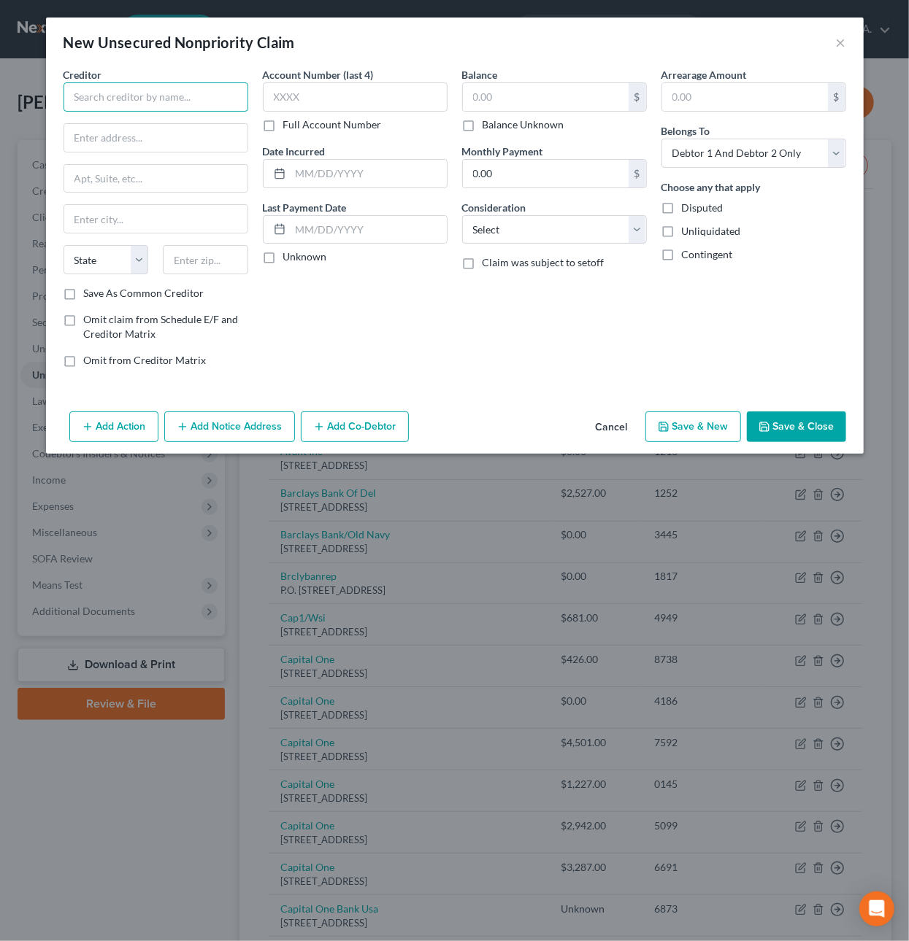
click at [136, 100] on input "text" at bounding box center [155, 96] width 185 height 29
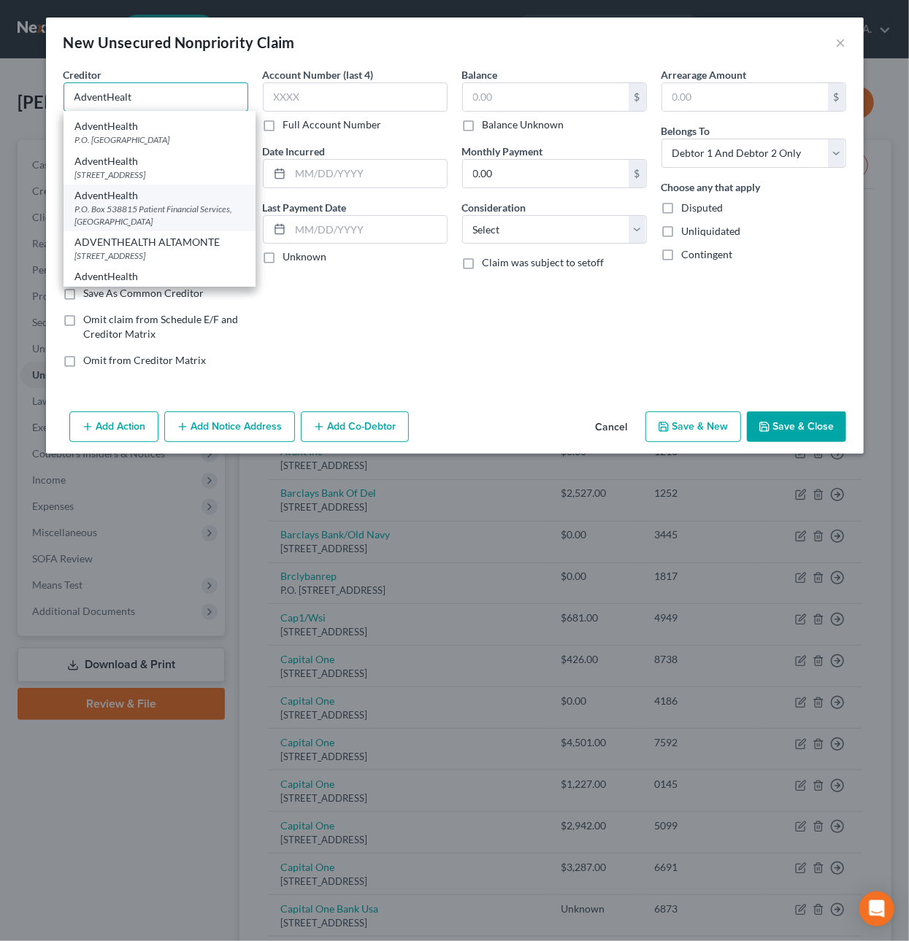
scroll to position [169, 0]
click at [150, 226] on div "P.O. Box 538815 Patient Financial Services, [GEOGRAPHIC_DATA]" at bounding box center [159, 213] width 169 height 25
type input "AdventHealth"
type input "P.O. Box 538815"
type input "Patient Financial Services"
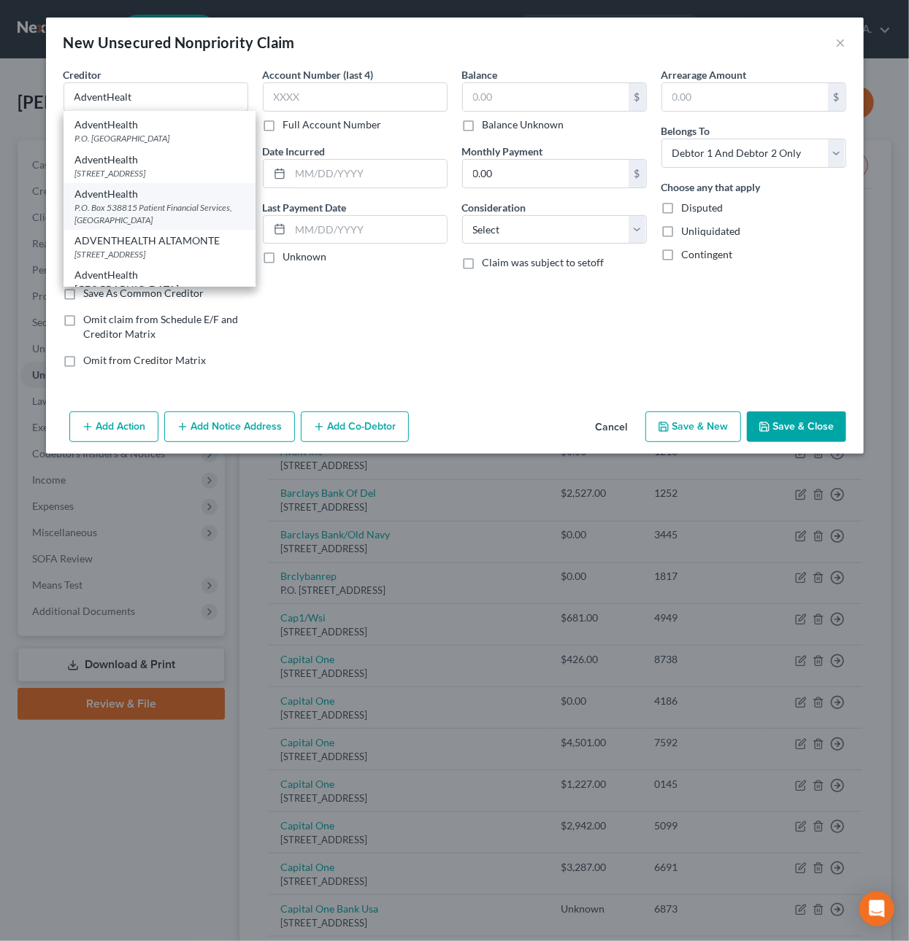
type input "Orlando"
select select "9"
type input "32853"
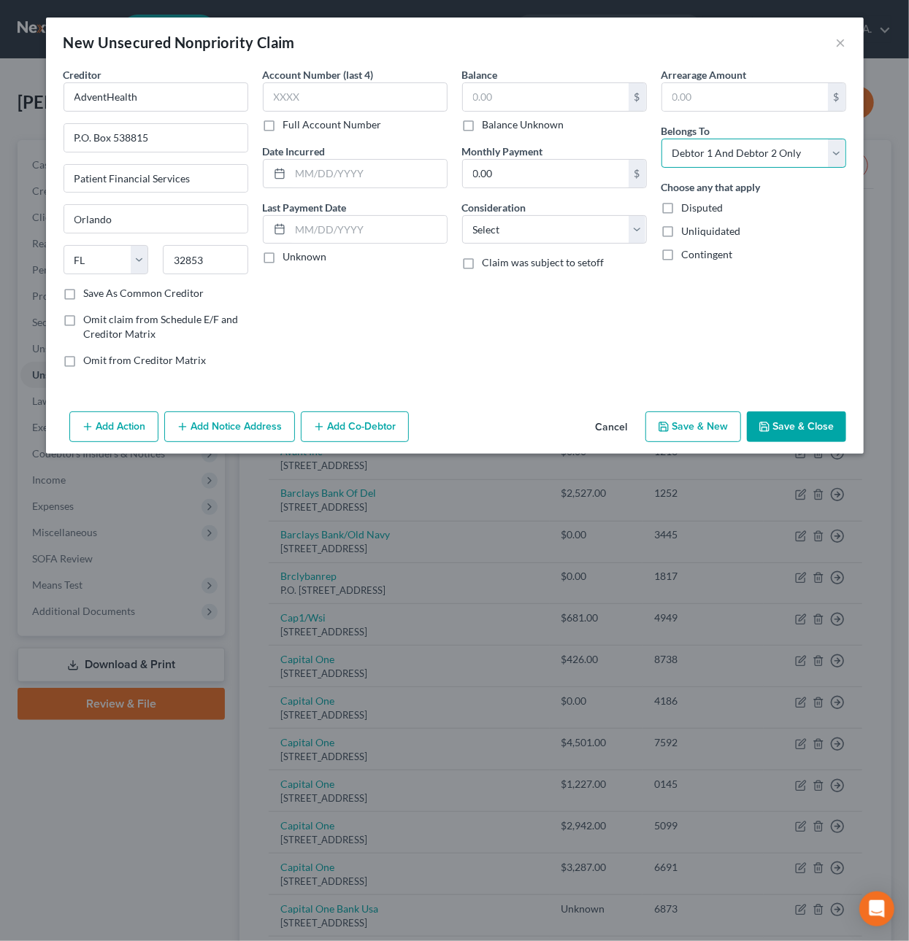
click at [744, 146] on select "Select Debtor 1 Only Debtor 2 Only Debtor 1 And Debtor 2 Only At Least One Of T…" at bounding box center [753, 153] width 185 height 29
select select "1"
click at [661, 139] on select "Select Debtor 1 Only Debtor 2 Only Debtor 1 And Debtor 2 Only At Least One Of T…" at bounding box center [753, 153] width 185 height 29
click at [609, 233] on select "Select Cable / Satellite Services Collection Agency Credit Card Debt Debt Couns…" at bounding box center [554, 229] width 185 height 29
select select "9"
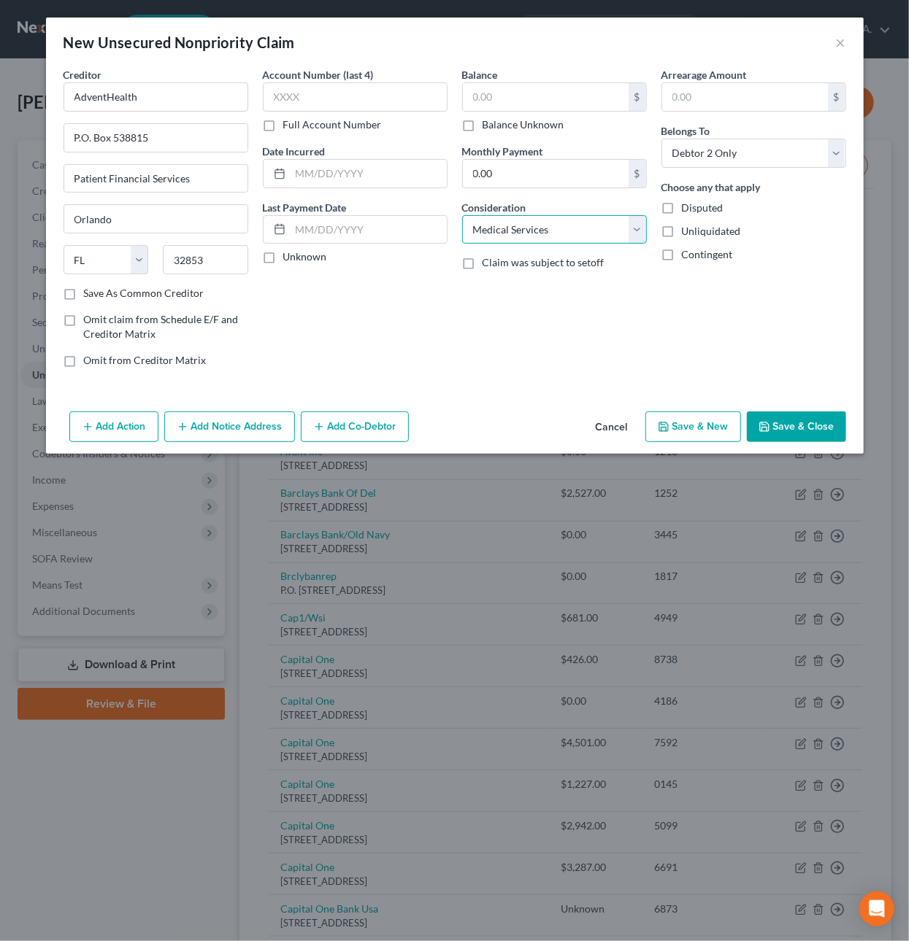
click at [462, 215] on select "Select Cable / Satellite Services Collection Agency Credit Card Debt Debt Couns…" at bounding box center [554, 229] width 185 height 29
click at [712, 431] on button "Save & New" at bounding box center [693, 427] width 96 height 31
select select "2"
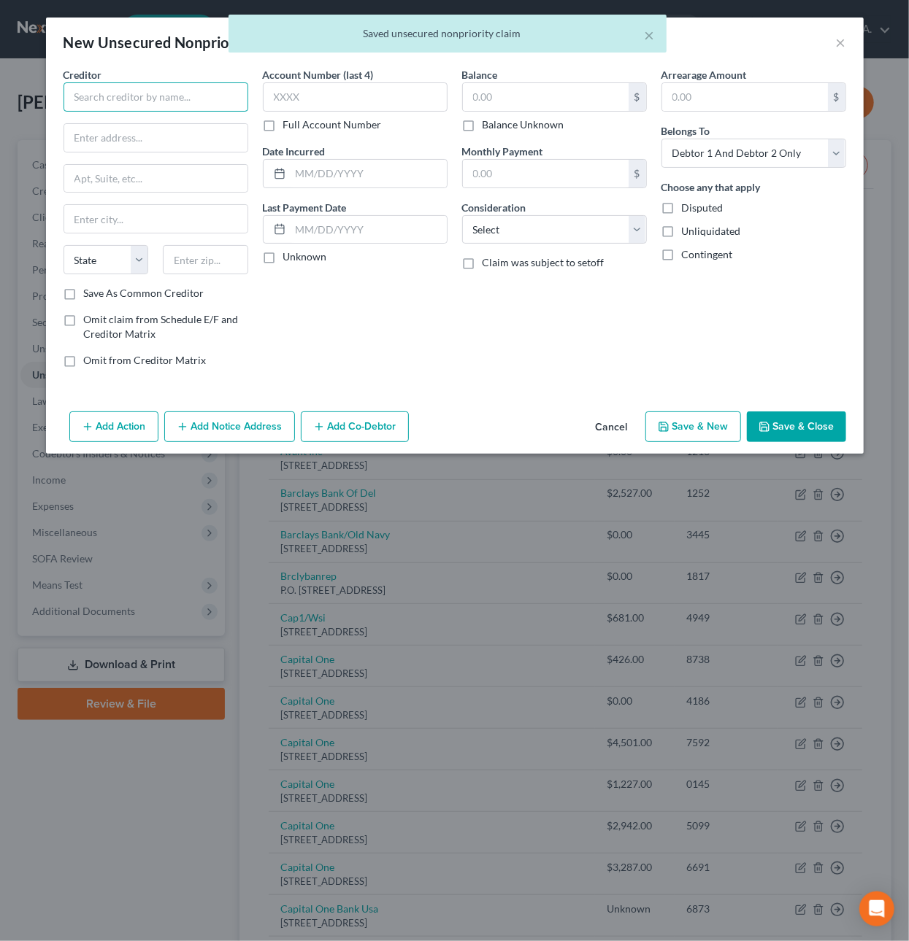
click at [146, 94] on input "text" at bounding box center [155, 96] width 185 height 29
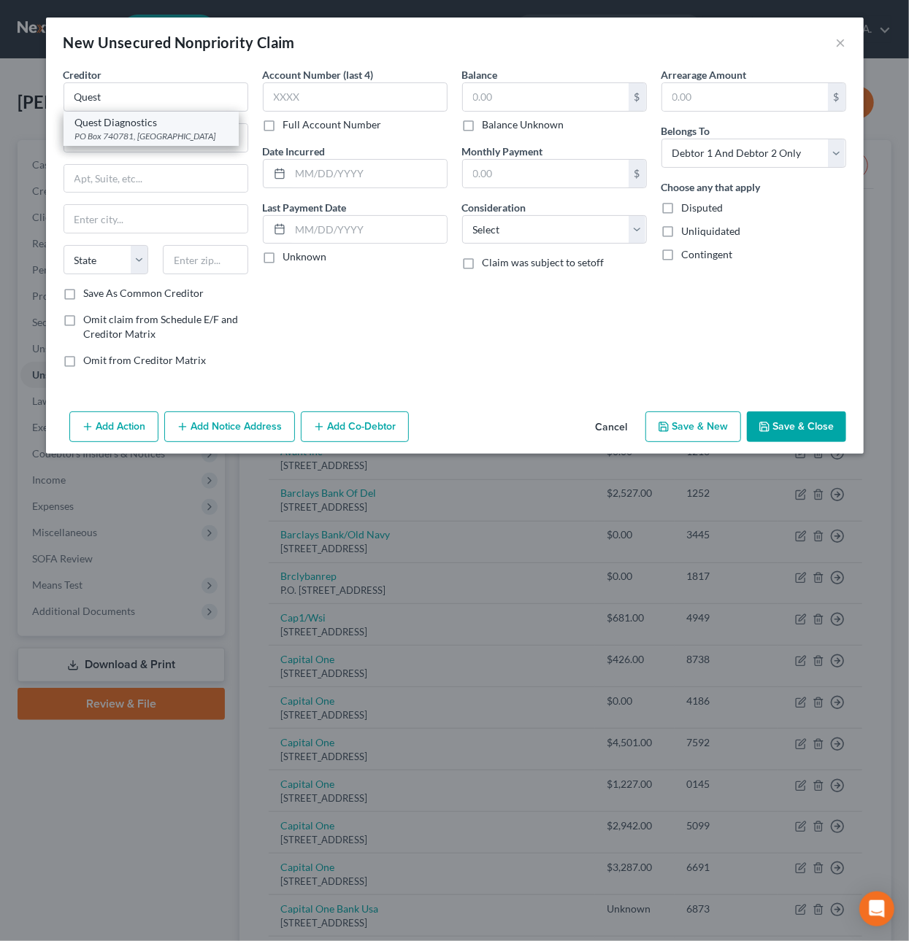
click at [158, 133] on div "PO Box 740781, [GEOGRAPHIC_DATA]" at bounding box center [151, 136] width 152 height 12
type input "Quest Diagnostics"
type input "PO Box 740781"
type input "[GEOGRAPHIC_DATA]"
select select "36"
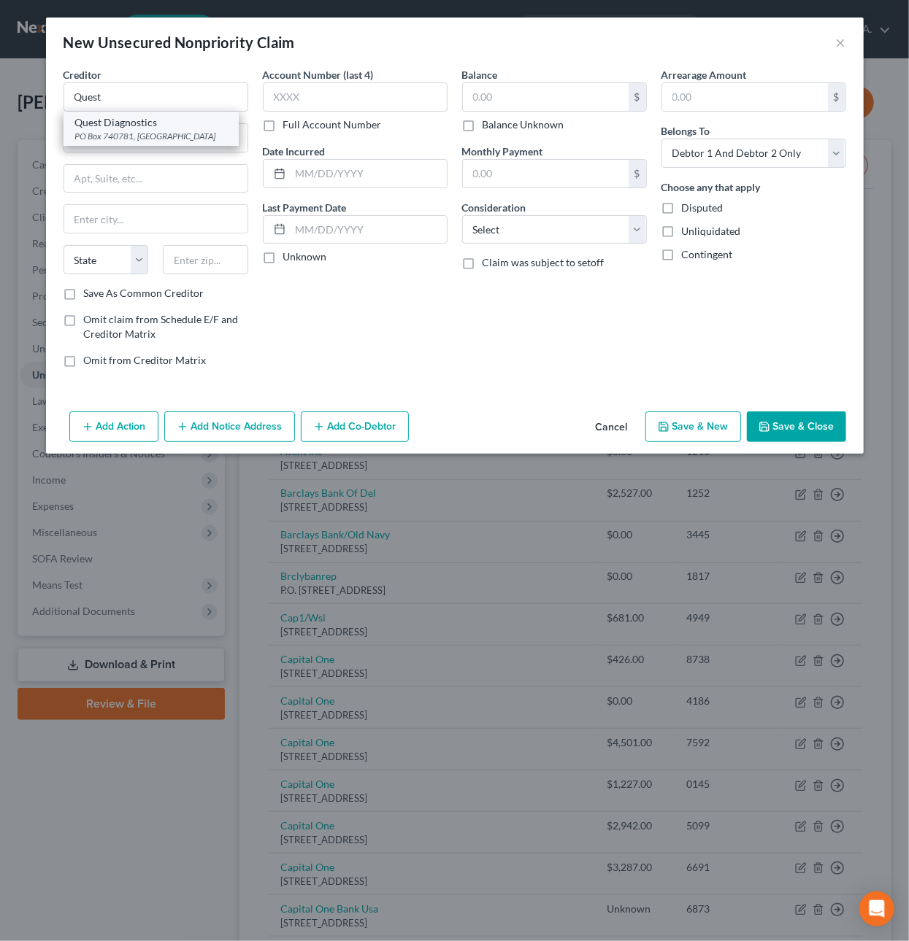
type input "45274"
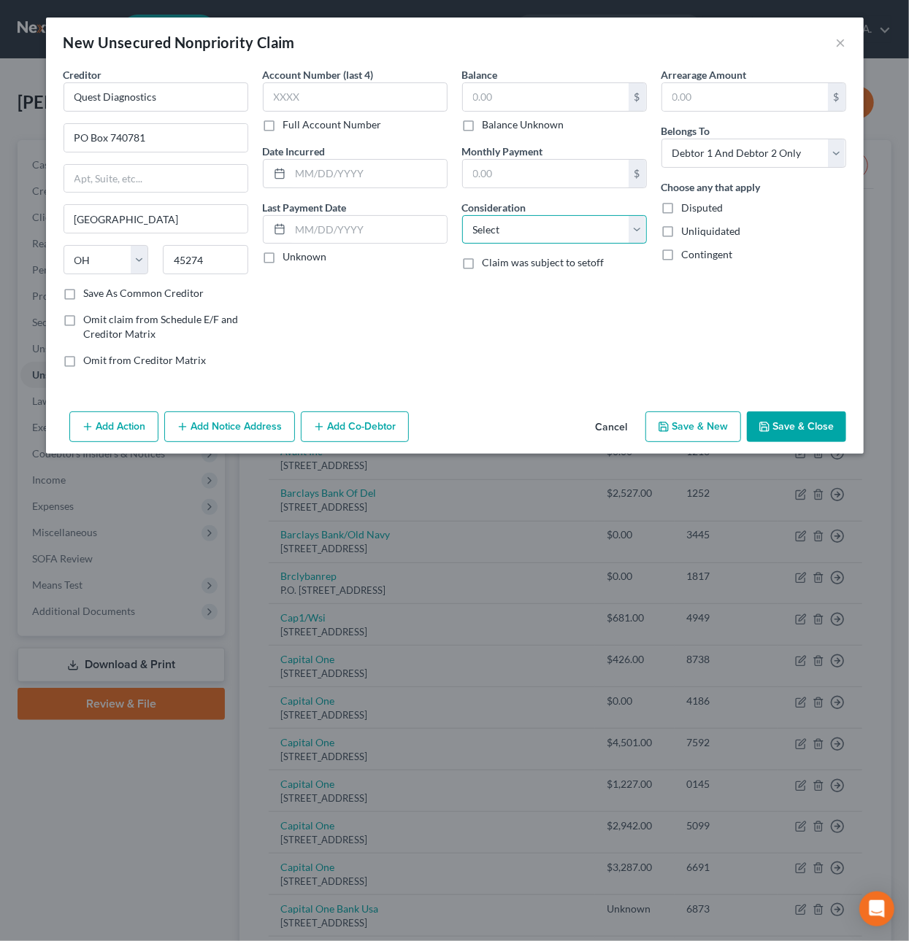
click at [525, 234] on select "Select Cable / Satellite Services Collection Agency Credit Card Debt Debt Couns…" at bounding box center [554, 229] width 185 height 29
select select "9"
click at [462, 215] on select "Select Cable / Satellite Services Collection Agency Credit Card Debt Debt Couns…" at bounding box center [554, 229] width 185 height 29
click at [688, 155] on select "Select Debtor 1 Only Debtor 2 Only Debtor 1 And Debtor 2 Only At Least One Of T…" at bounding box center [753, 153] width 185 height 29
select select "1"
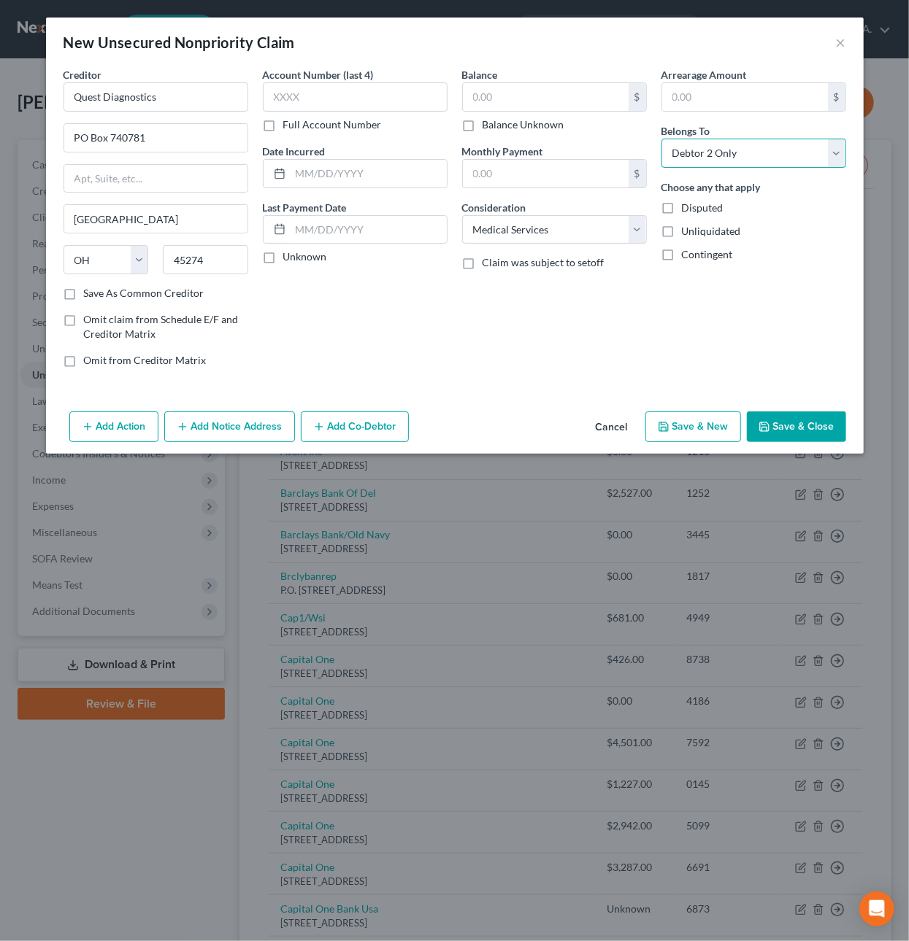
click at [661, 139] on select "Select Debtor 1 Only Debtor 2 Only Debtor 1 And Debtor 2 Only At Least One Of T…" at bounding box center [753, 153] width 185 height 29
click at [792, 436] on button "Save & Close" at bounding box center [796, 427] width 99 height 31
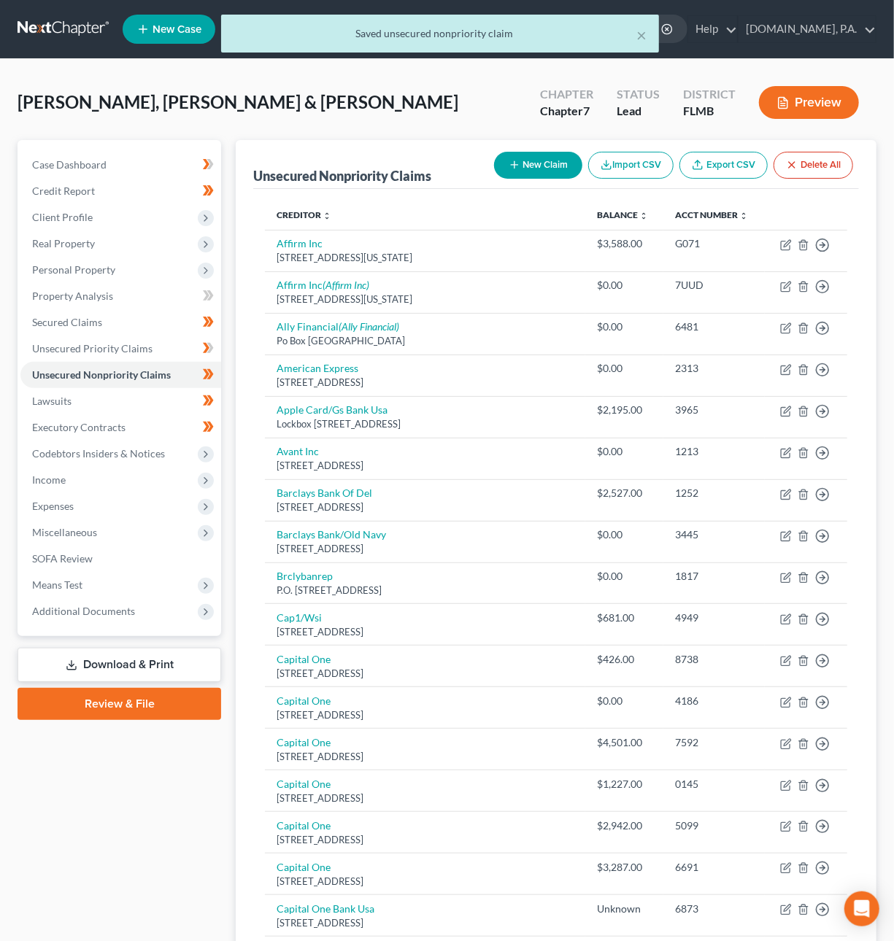
click at [126, 671] on link "Download & Print" at bounding box center [120, 665] width 204 height 34
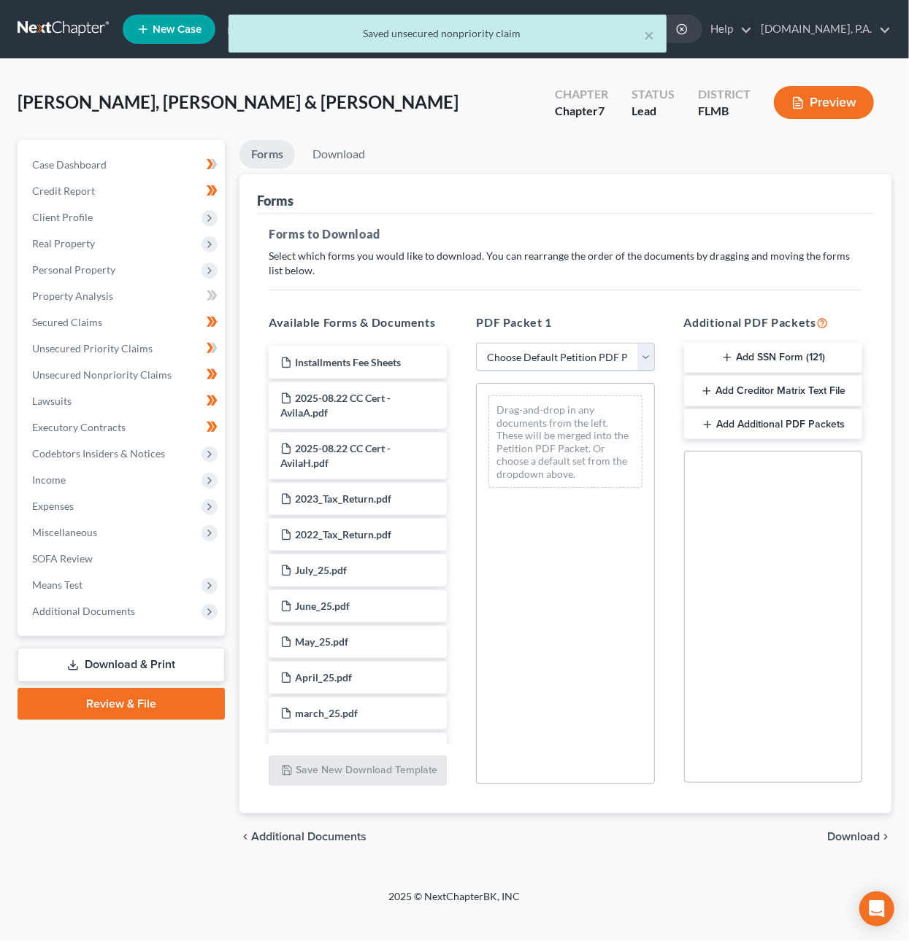
click at [501, 358] on select "Choose Default Petition PDF Packet Complete Bankruptcy Petition (all forms and …" at bounding box center [565, 357] width 178 height 29
select select "5"
click at [476, 343] on select "Choose Default Petition PDF Packet Complete Bankruptcy Petition (all forms and …" at bounding box center [565, 357] width 178 height 29
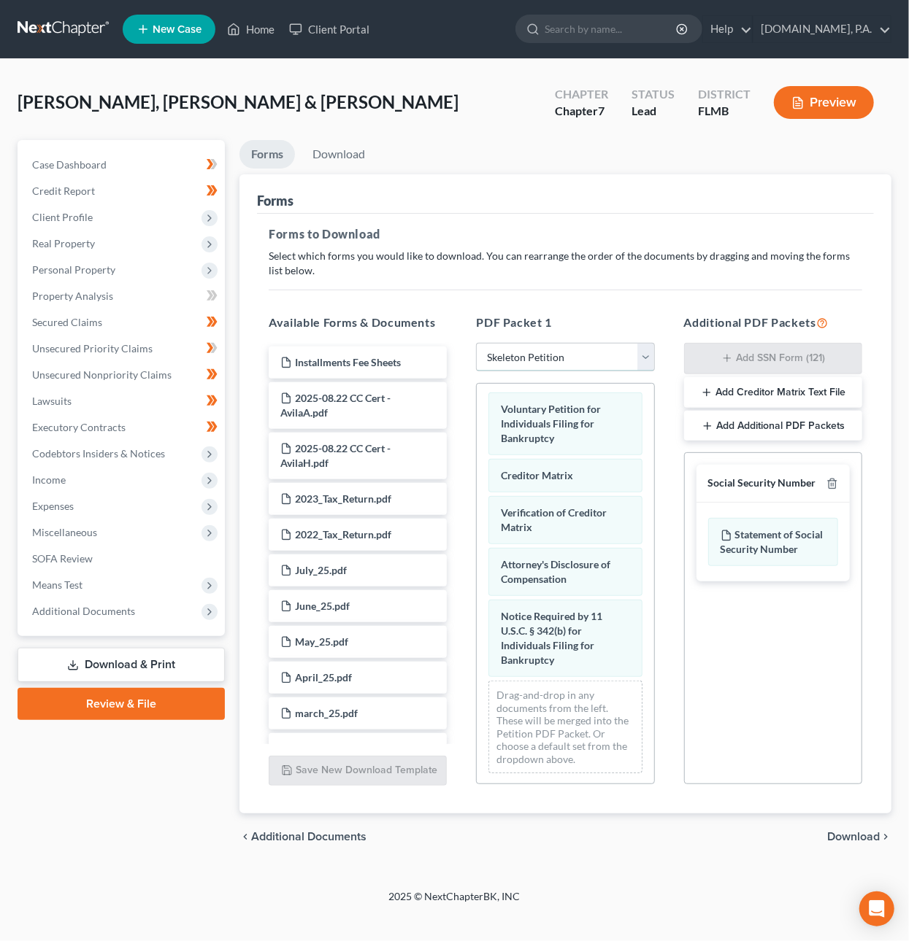
scroll to position [4, 0]
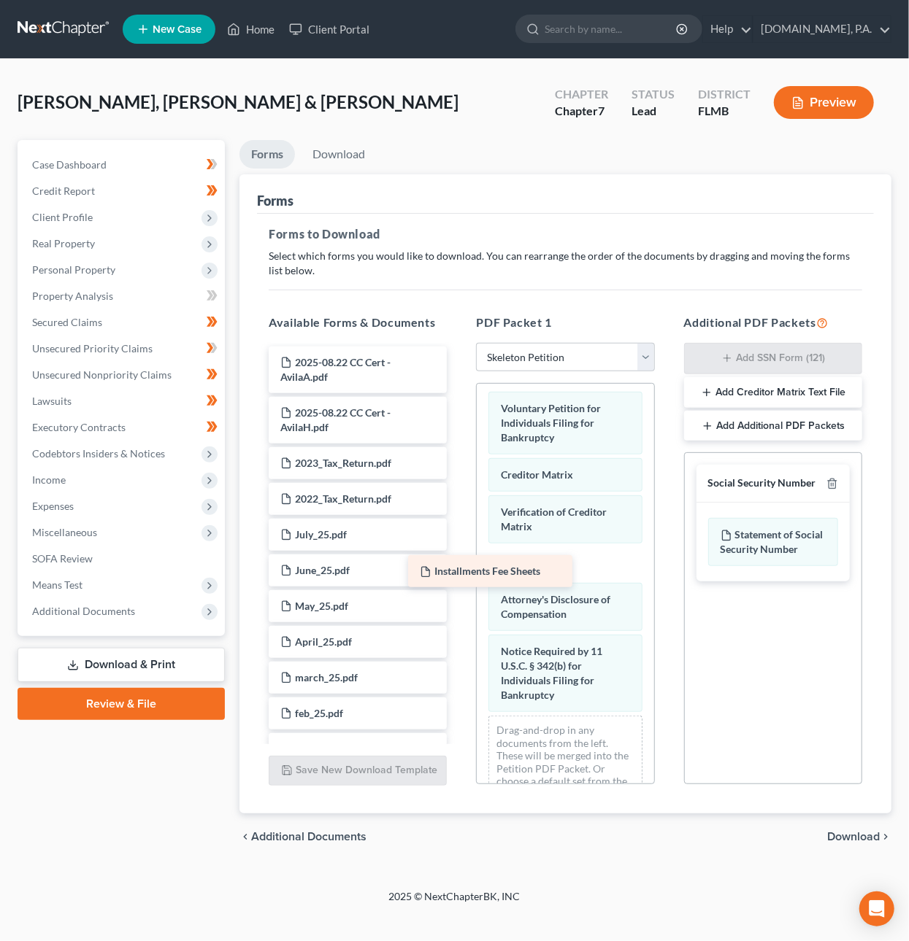
drag, startPoint x: 387, startPoint y: 366, endPoint x: 528, endPoint y: 576, distance: 253.0
click at [458, 576] on div "Installments Fee Sheets Installments Fee Sheets 2025-08.22 CC Cert - AvilaA.pdf…" at bounding box center [357, 955] width 201 height 1217
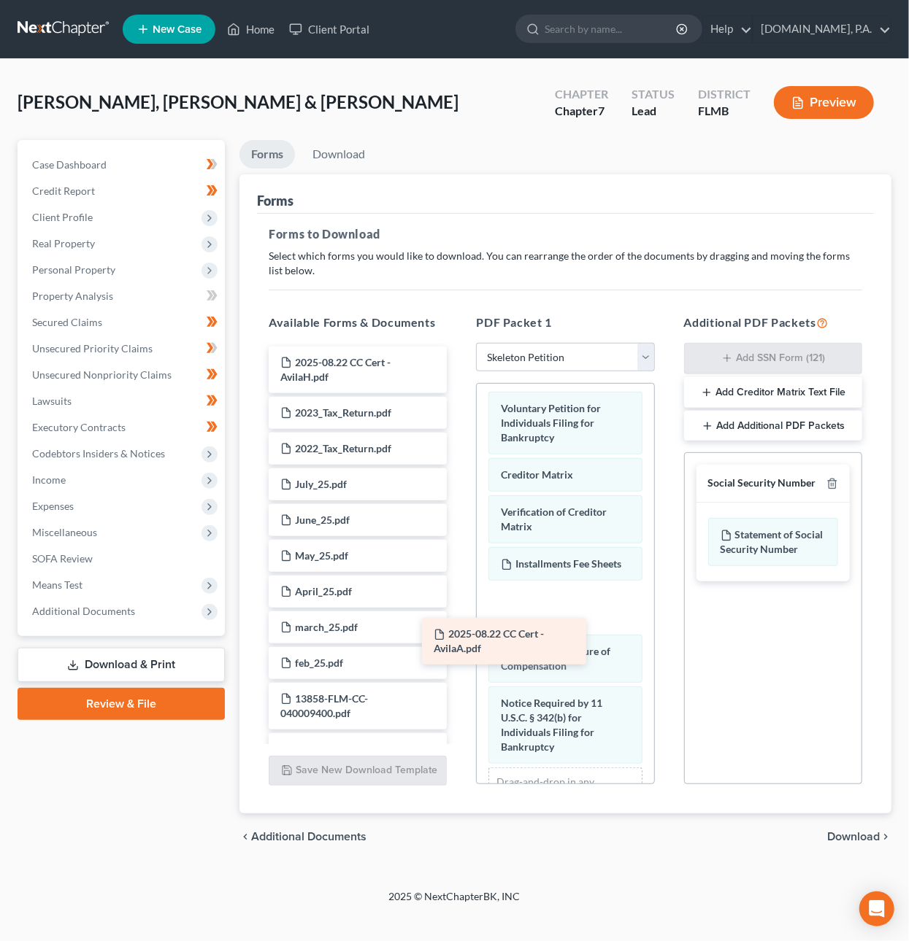
drag, startPoint x: 388, startPoint y: 369, endPoint x: 541, endPoint y: 642, distance: 312.4
click at [458, 642] on div "2025-08.22 CC Cert - AvilaA.pdf 2025-08.22 CC Cert - AvilaA.pdf 2025-08.22 CC C…" at bounding box center [357, 930] width 201 height 1166
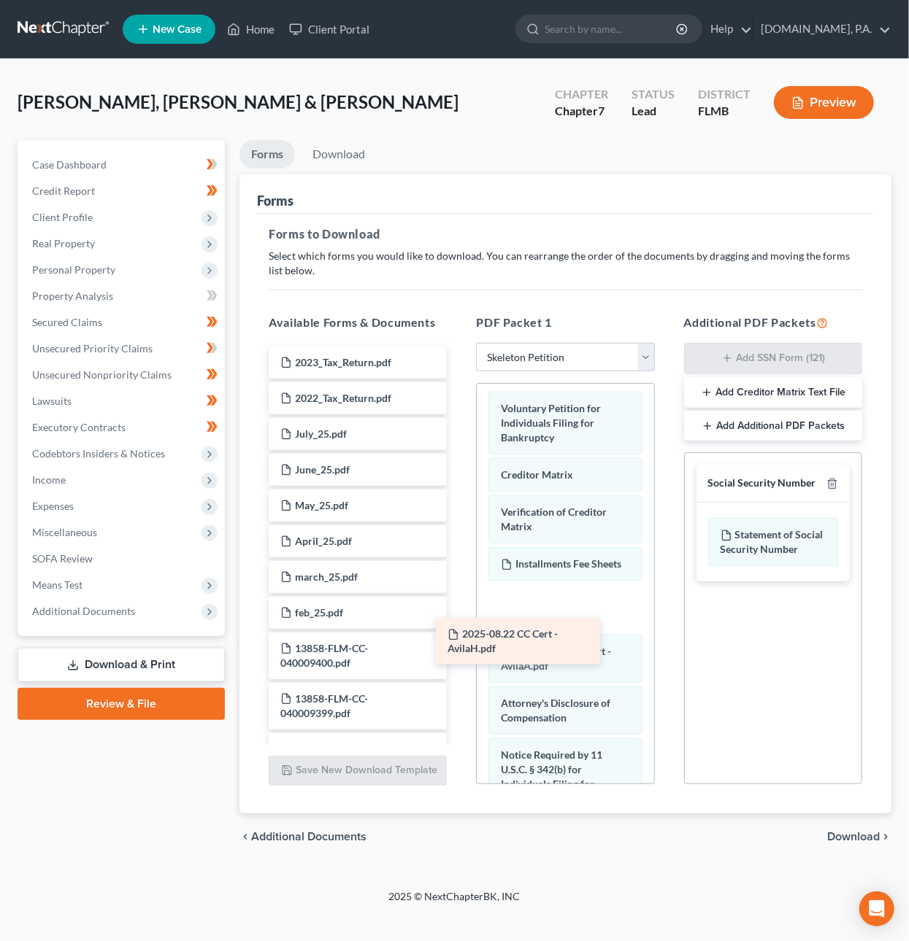
drag, startPoint x: 372, startPoint y: 363, endPoint x: 539, endPoint y: 636, distance: 319.4
click at [458, 636] on div "2025-08.22 CC Cert - AvilaH.pdf 2025-08.22 CC Cert - AvilaH.pdf 2023_Tax_Return…" at bounding box center [357, 905] width 201 height 1116
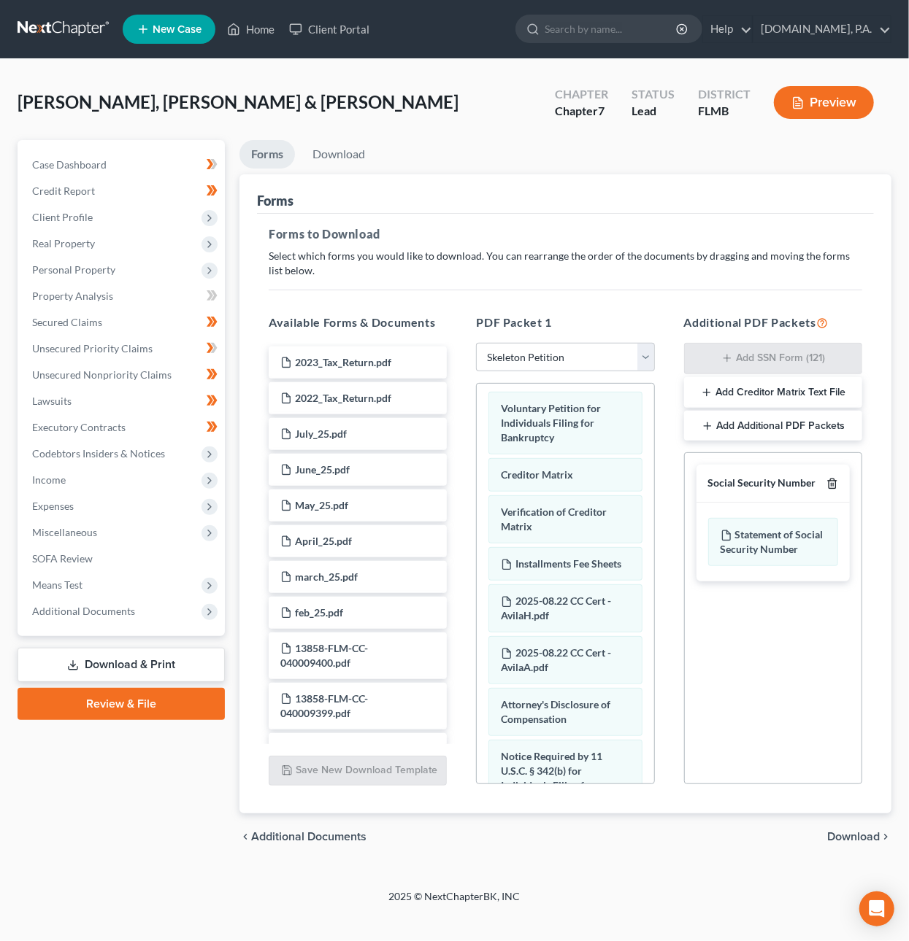
click at [829, 490] on icon "button" at bounding box center [832, 484] width 12 height 12
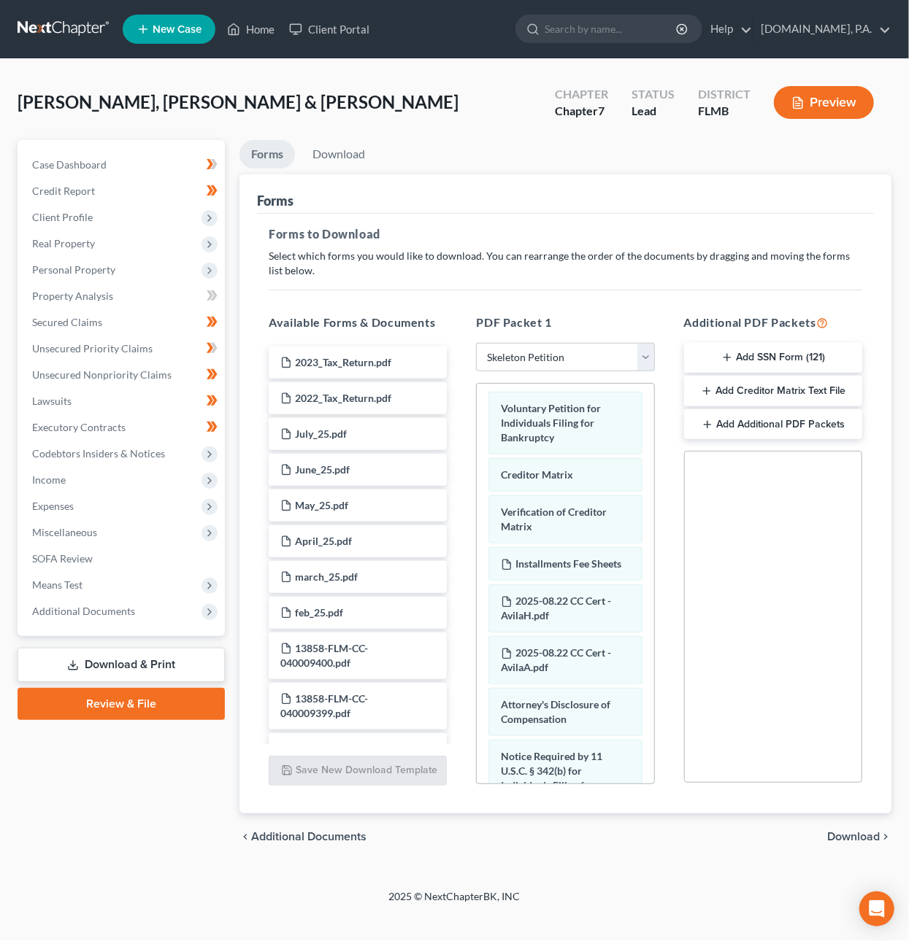
click at [858, 839] on span "Download" at bounding box center [853, 837] width 53 height 12
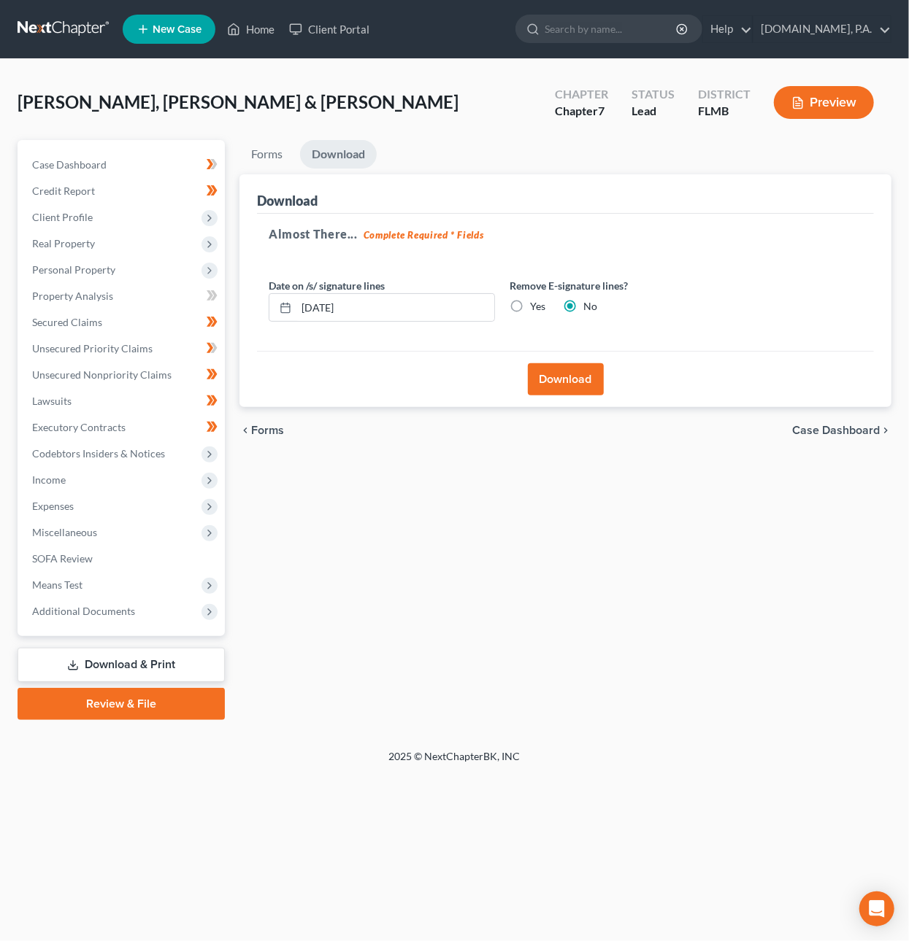
click at [558, 374] on button "Download" at bounding box center [566, 379] width 76 height 32
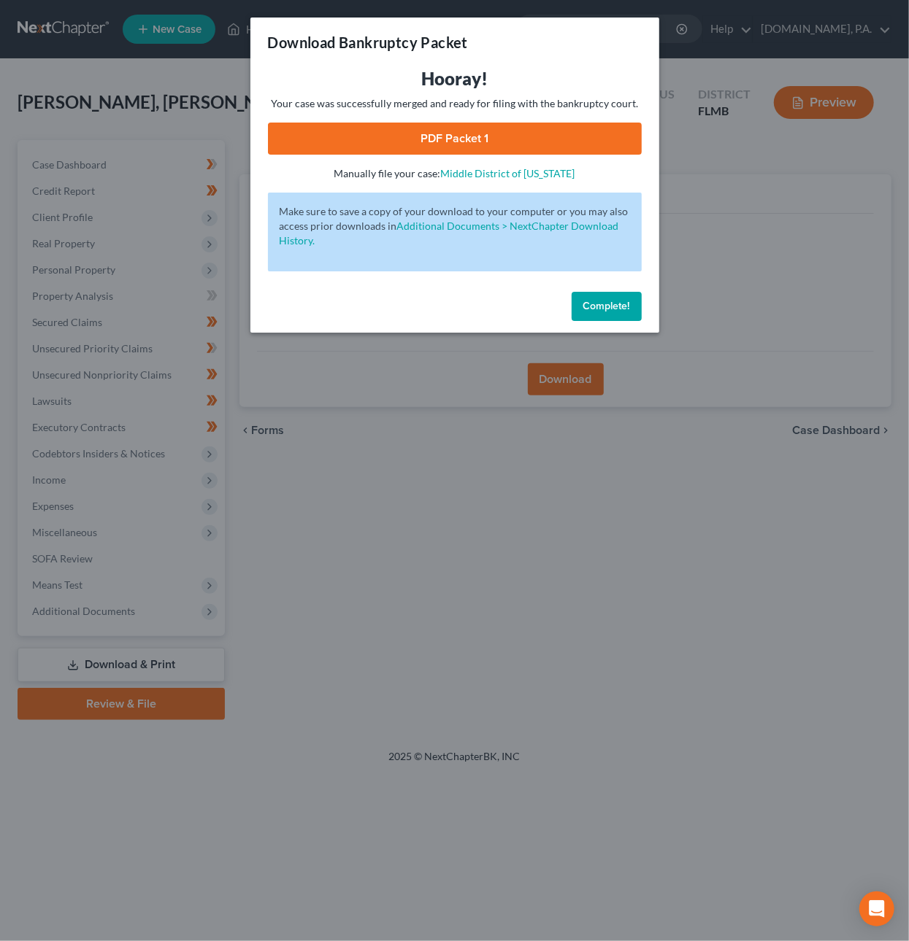
click at [504, 135] on link "PDF Packet 1" at bounding box center [455, 139] width 374 height 32
